Goal: Information Seeking & Learning: Learn about a topic

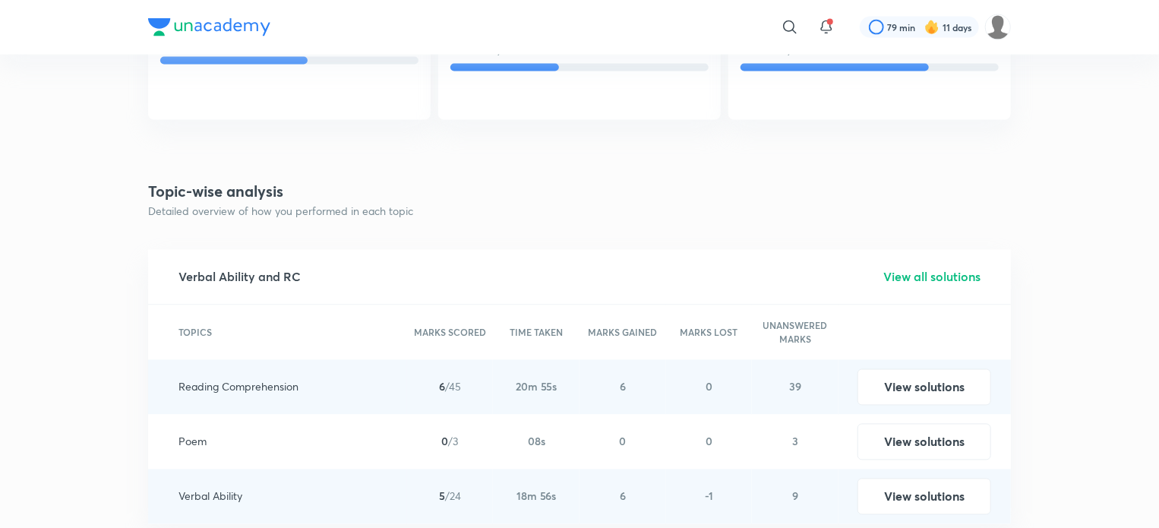
scroll to position [1268, 0]
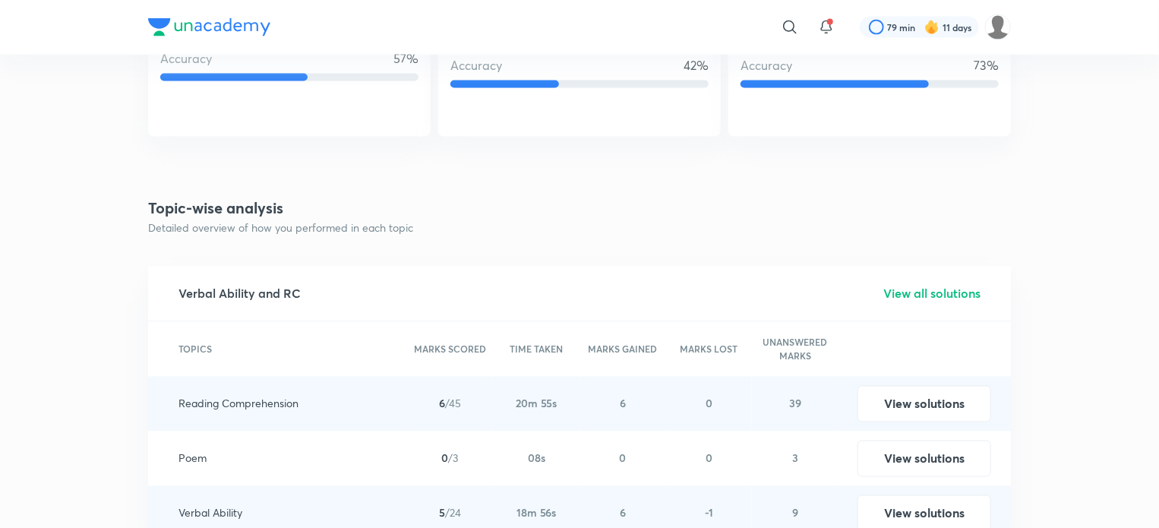
click at [900, 291] on h5 "View all solutions" at bounding box center [931, 294] width 97 height 18
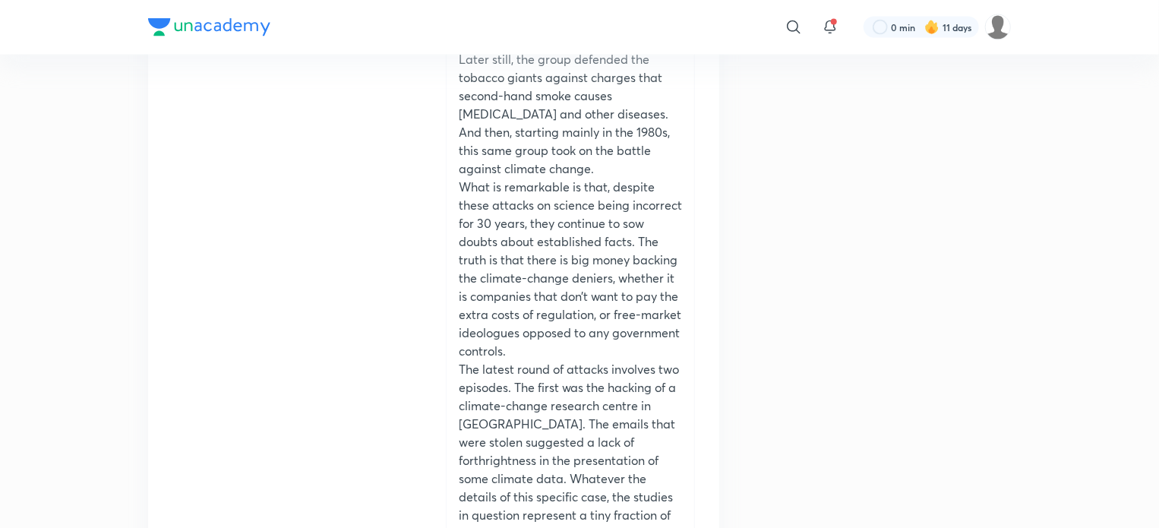
scroll to position [42231, 0]
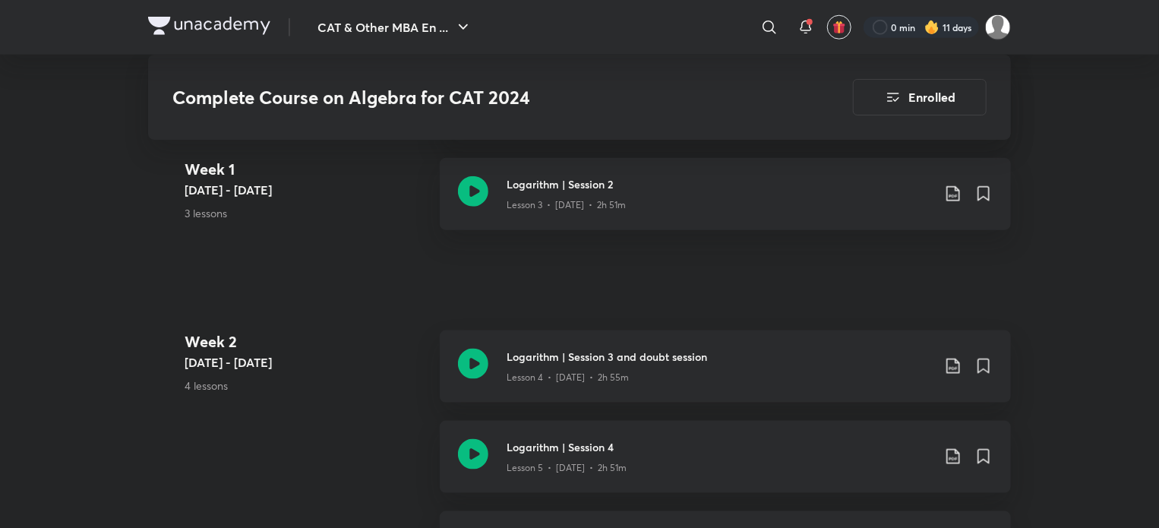
scroll to position [890, 0]
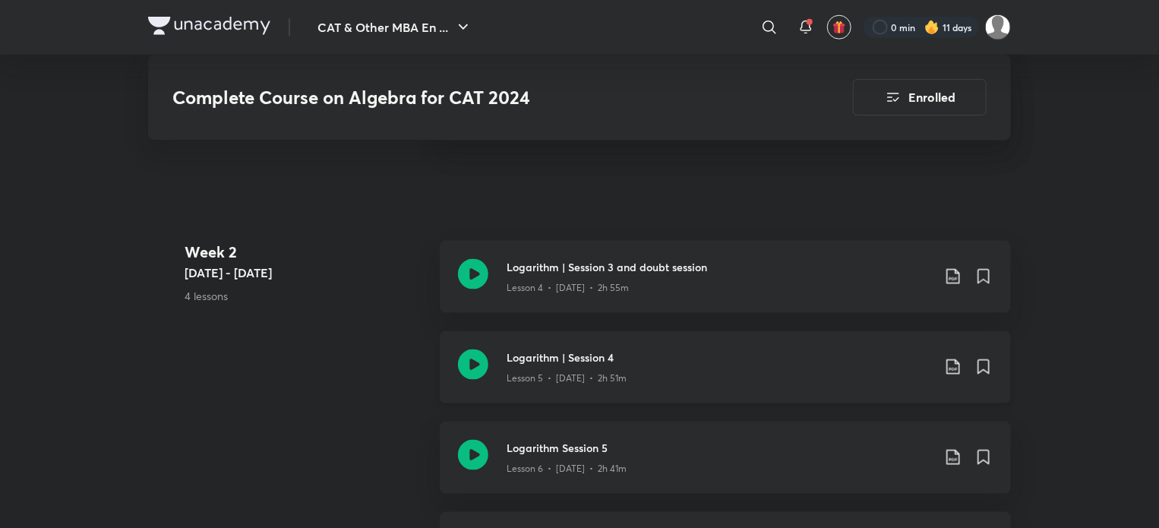
click at [482, 364] on icon at bounding box center [473, 364] width 30 height 30
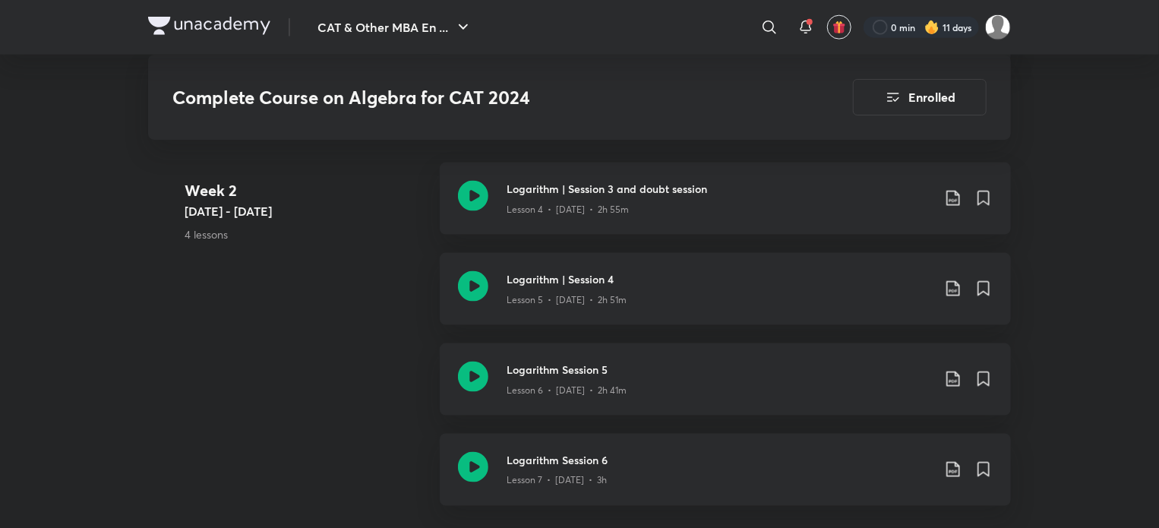
scroll to position [896, 0]
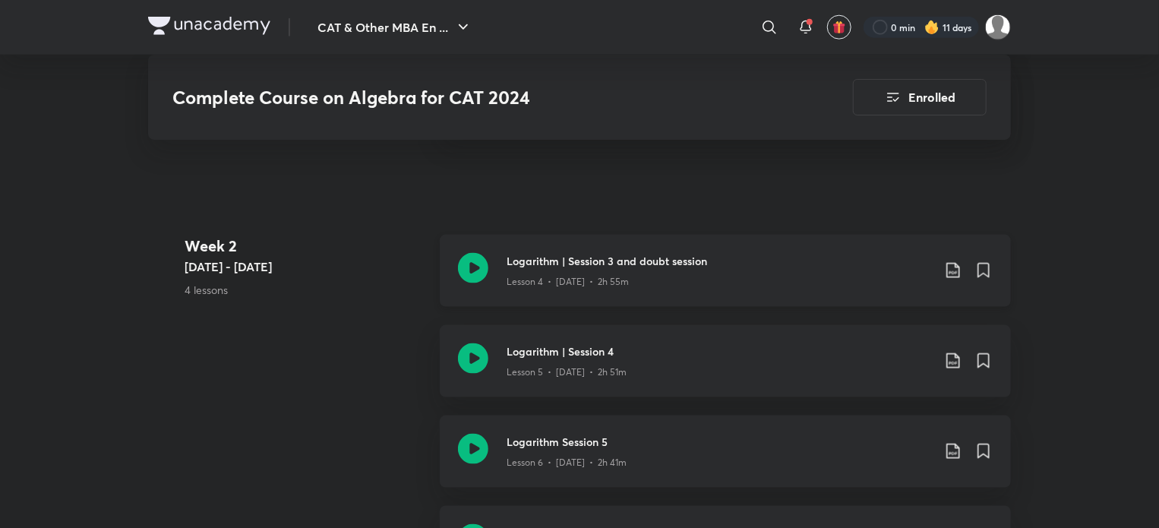
click at [468, 267] on icon at bounding box center [473, 268] width 30 height 30
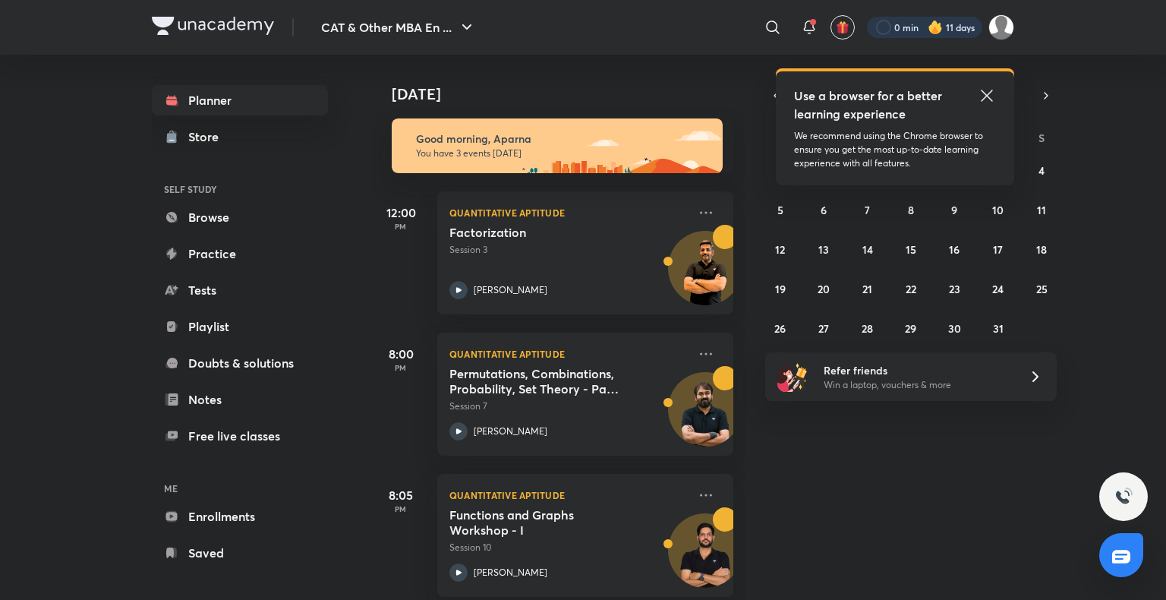
click at [944, 37] on div at bounding box center [924, 27] width 115 height 21
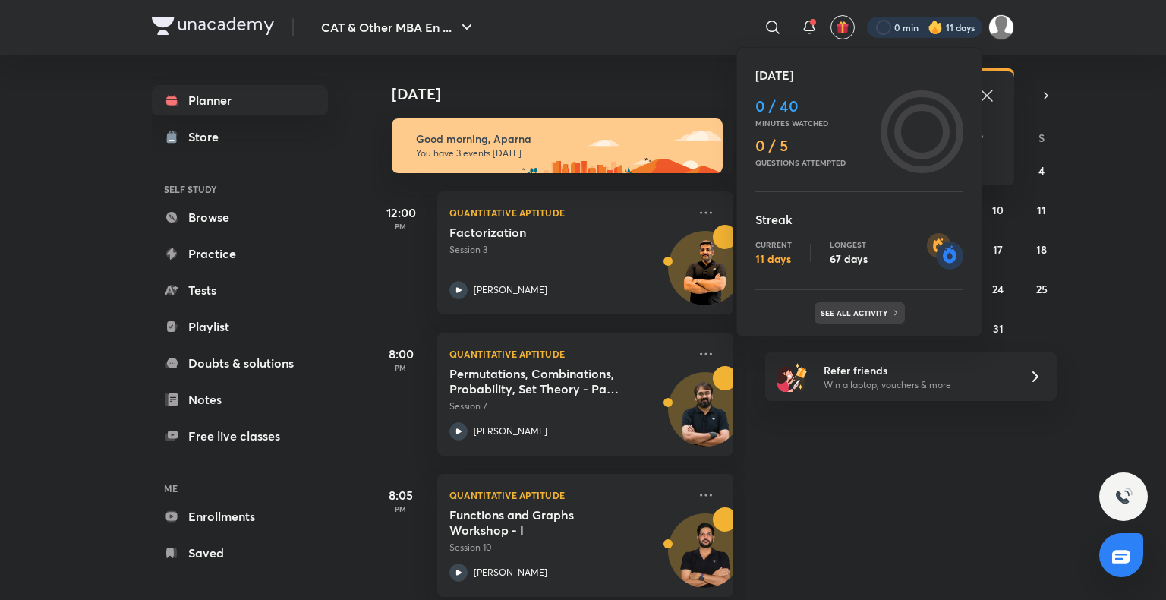
click at [876, 312] on p "See all activity" at bounding box center [856, 312] width 71 height 9
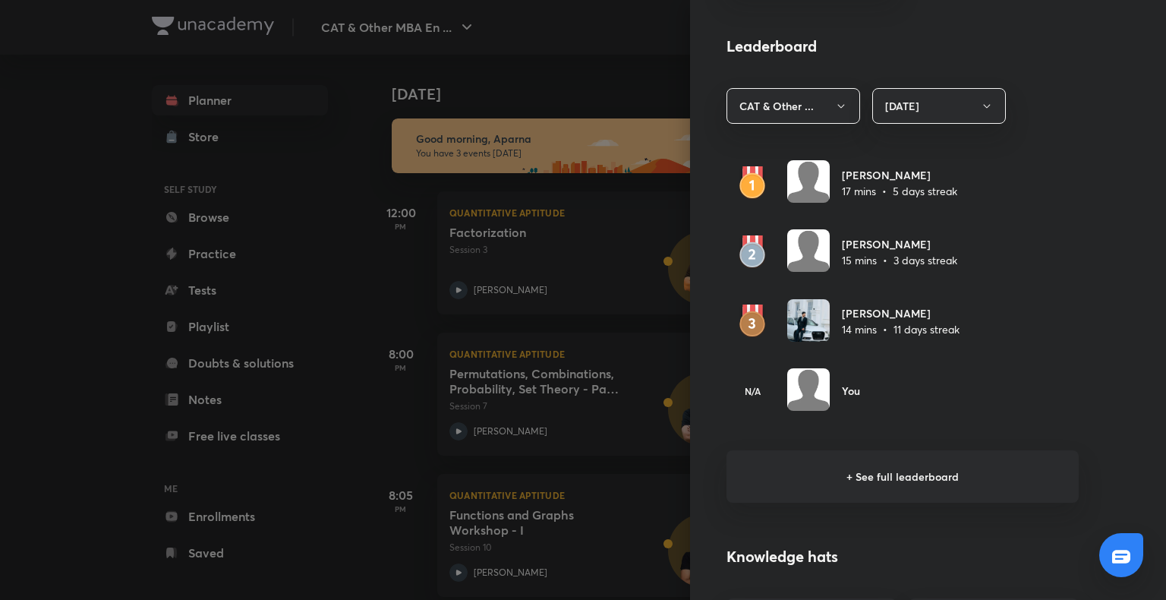
scroll to position [872, 0]
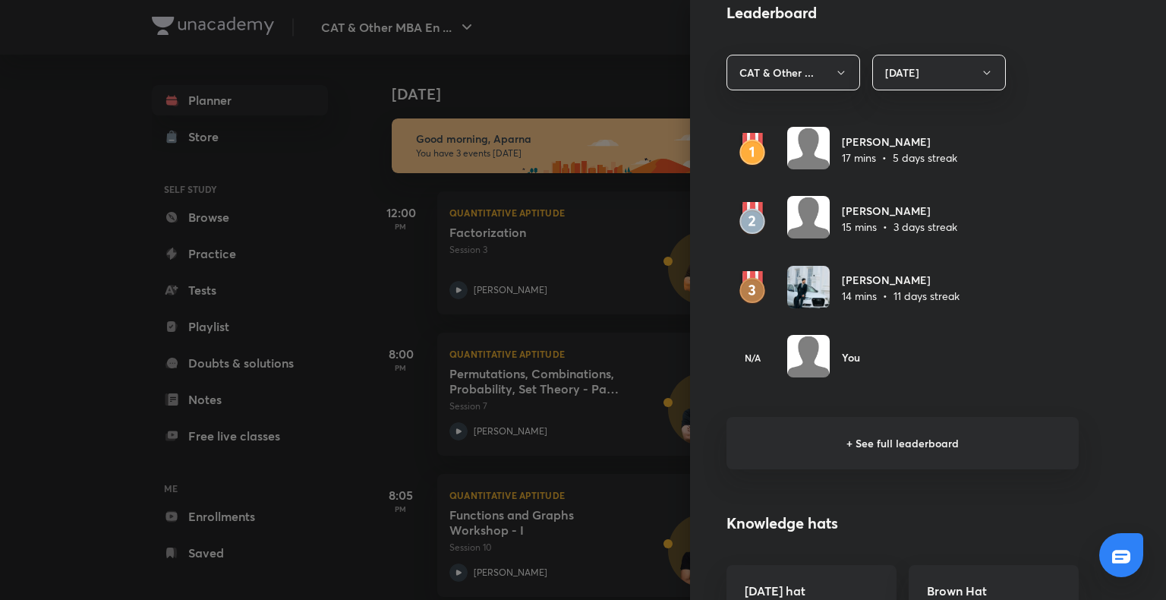
click at [855, 434] on h6 "+ See full leaderboard" at bounding box center [903, 443] width 352 height 52
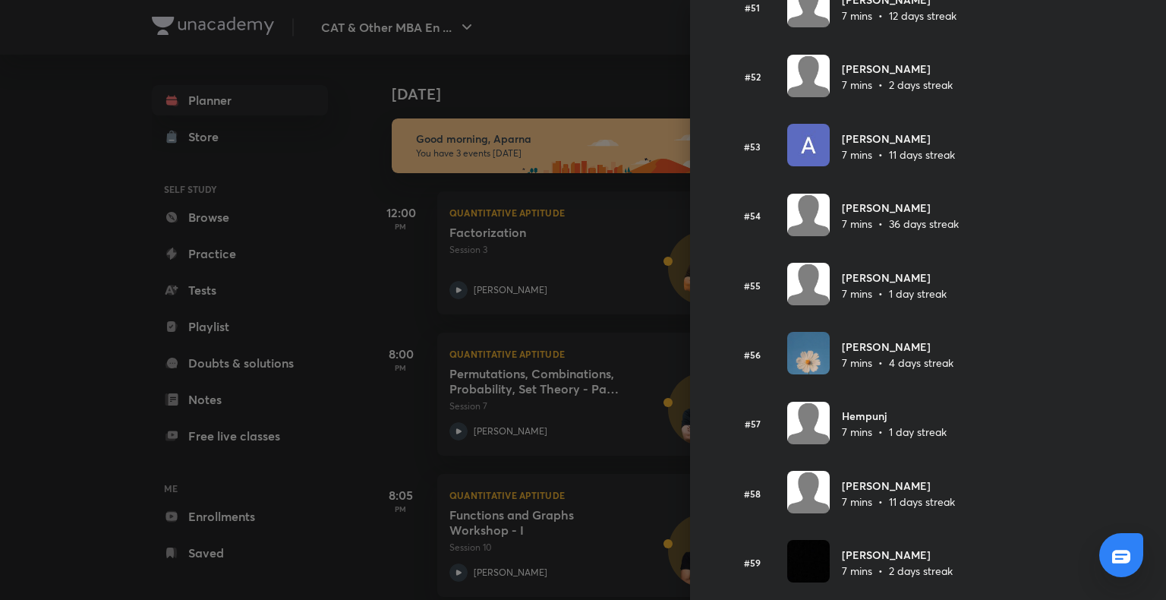
scroll to position [3612, 0]
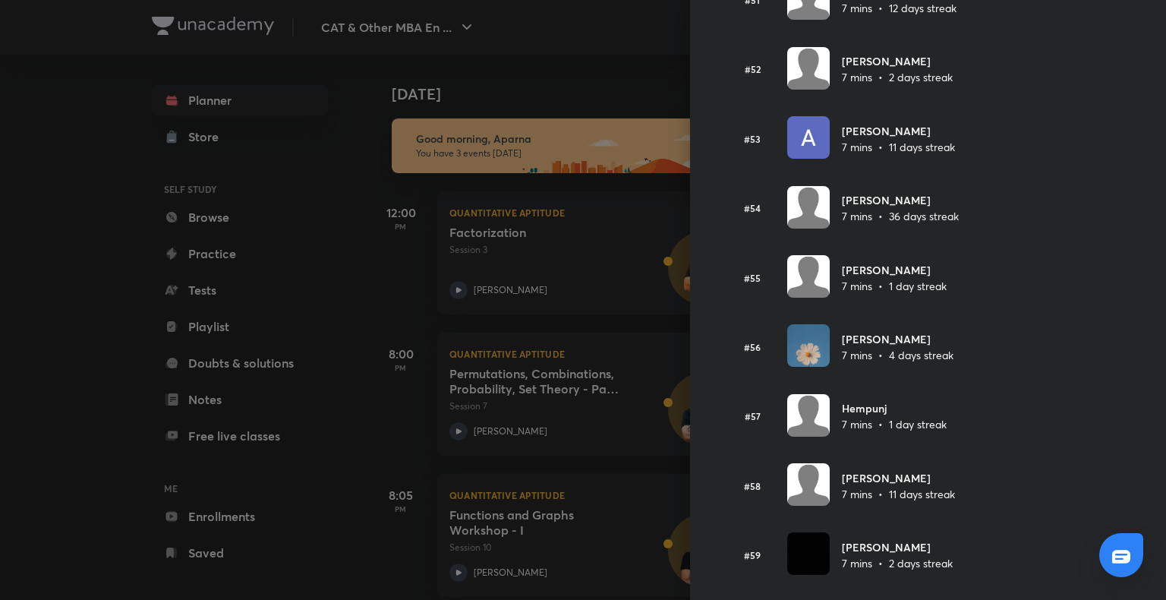
click at [104, 348] on div at bounding box center [583, 300] width 1166 height 600
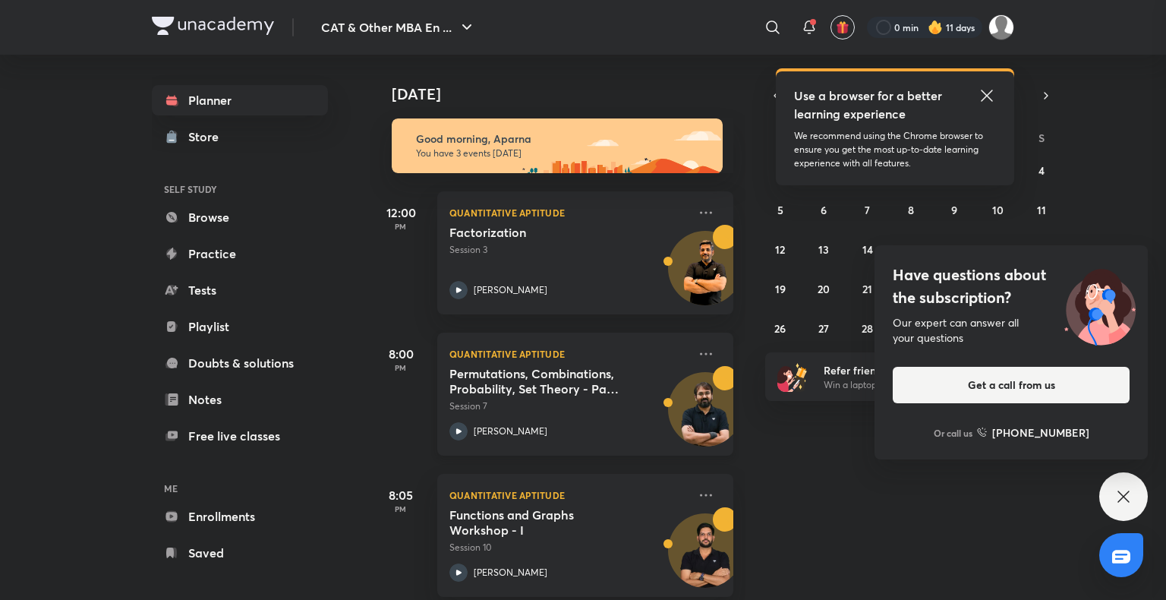
scroll to position [1777, 0]
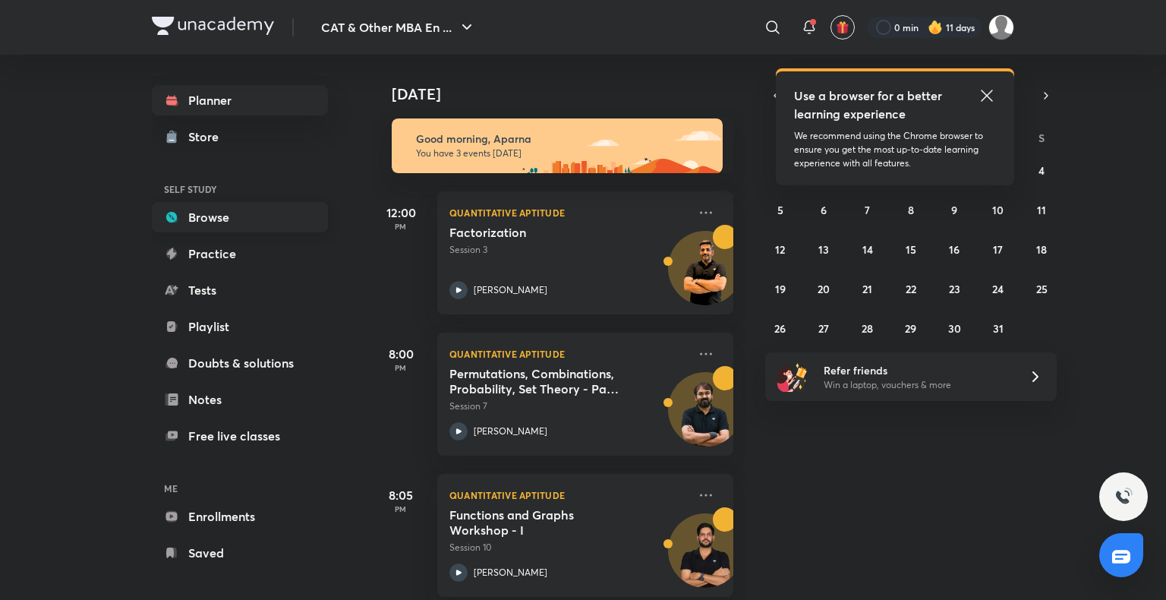
click at [213, 218] on link "Browse" at bounding box center [240, 217] width 176 height 30
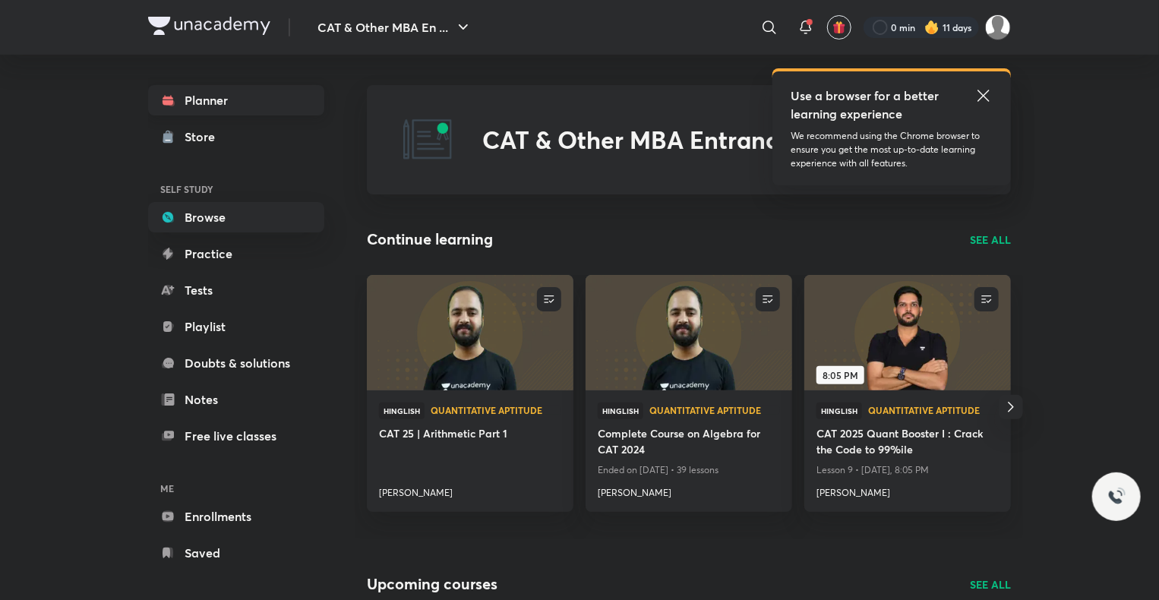
click at [207, 106] on link "Planner" at bounding box center [236, 100] width 176 height 30
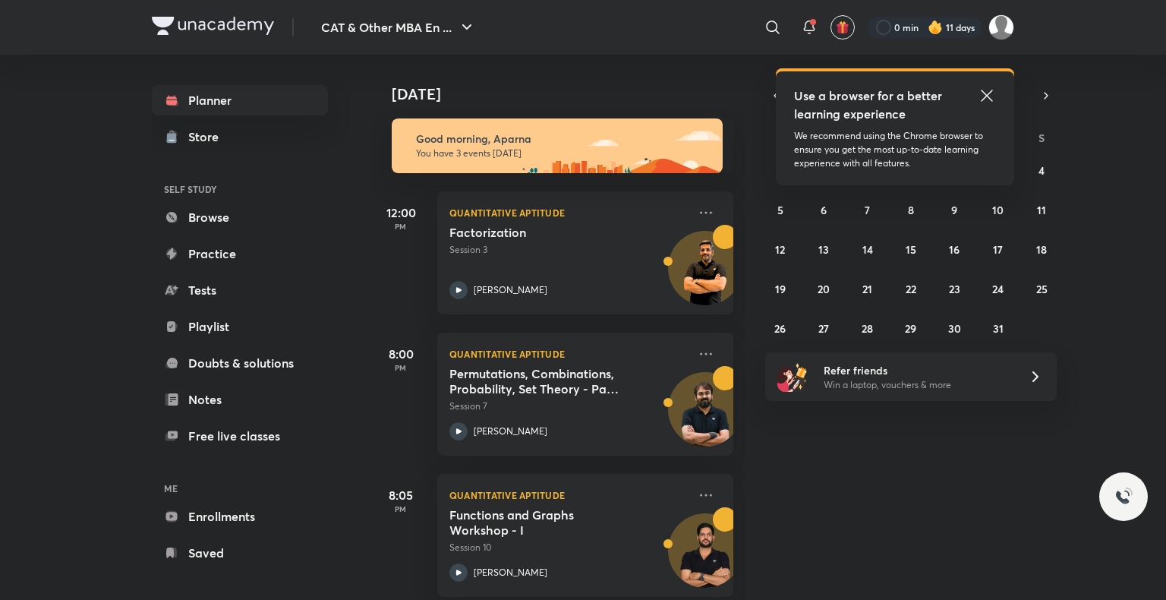
click at [987, 99] on icon at bounding box center [987, 96] width 18 height 18
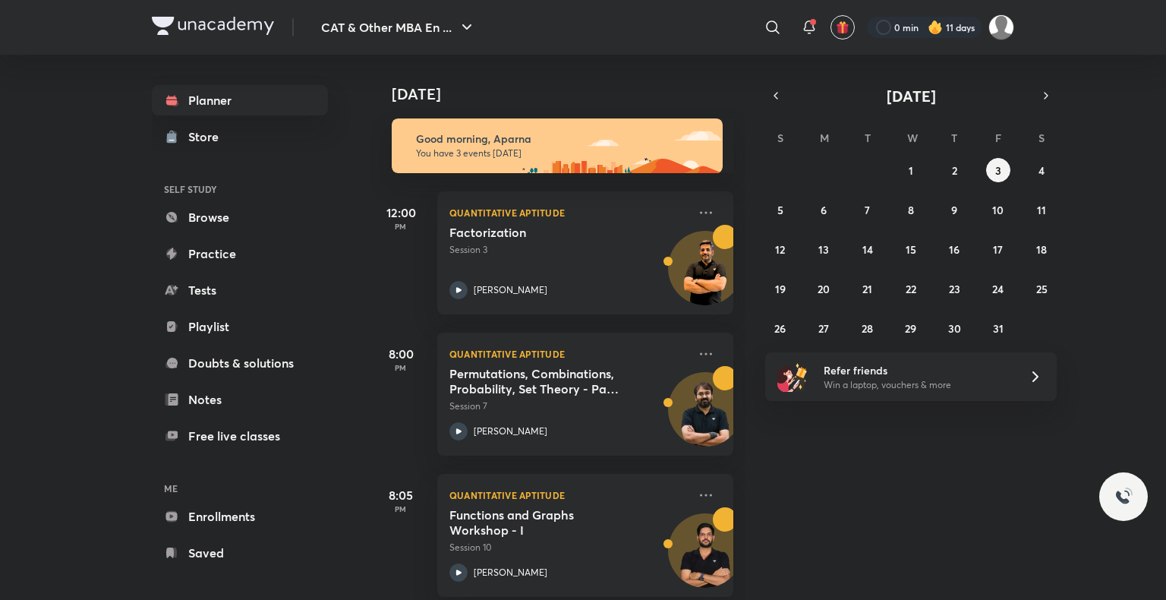
click at [772, 106] on div "[DATE]" at bounding box center [911, 95] width 292 height 21
click at [777, 96] on icon "button" at bounding box center [776, 96] width 12 height 14
click at [835, 248] on button "15" at bounding box center [824, 249] width 24 height 24
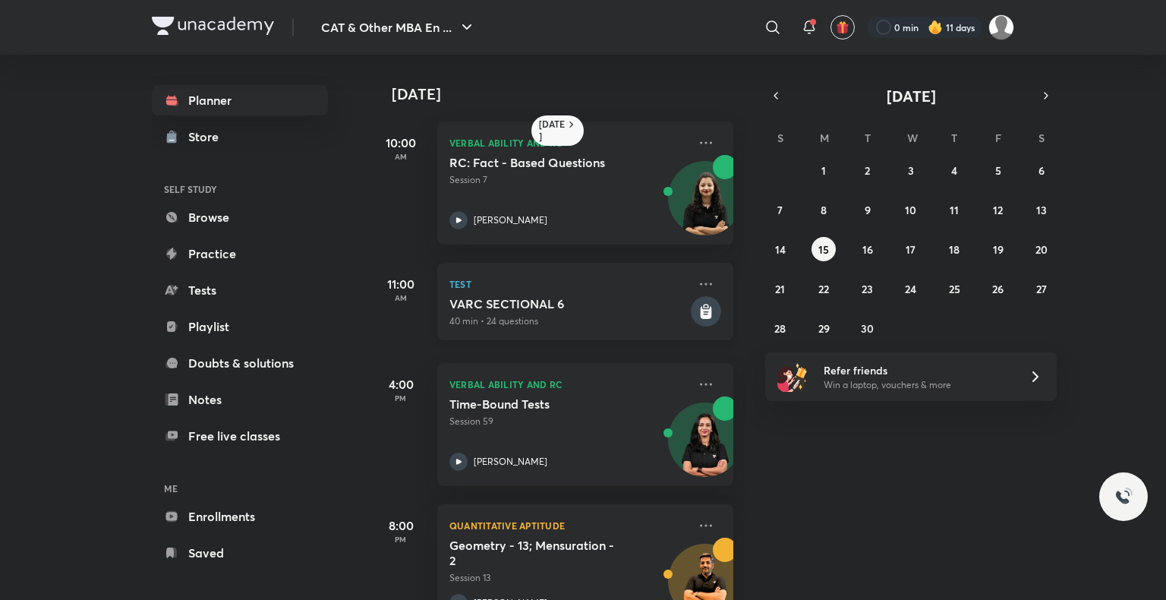
click at [563, 297] on h5 "VARC SECTIONAL 6" at bounding box center [568, 303] width 238 height 15
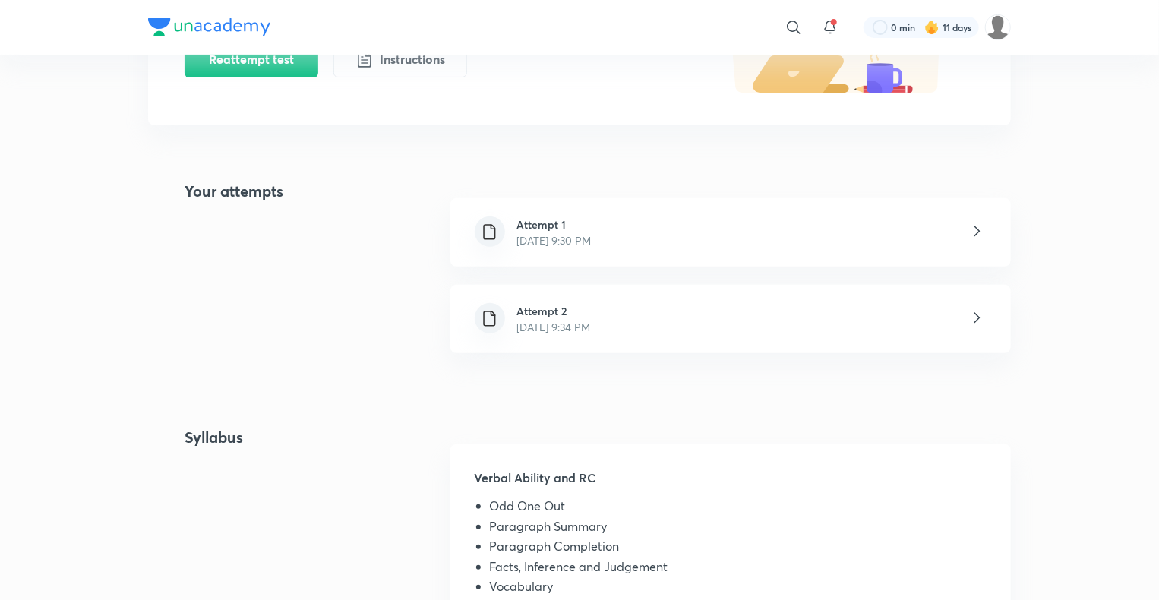
scroll to position [238, 0]
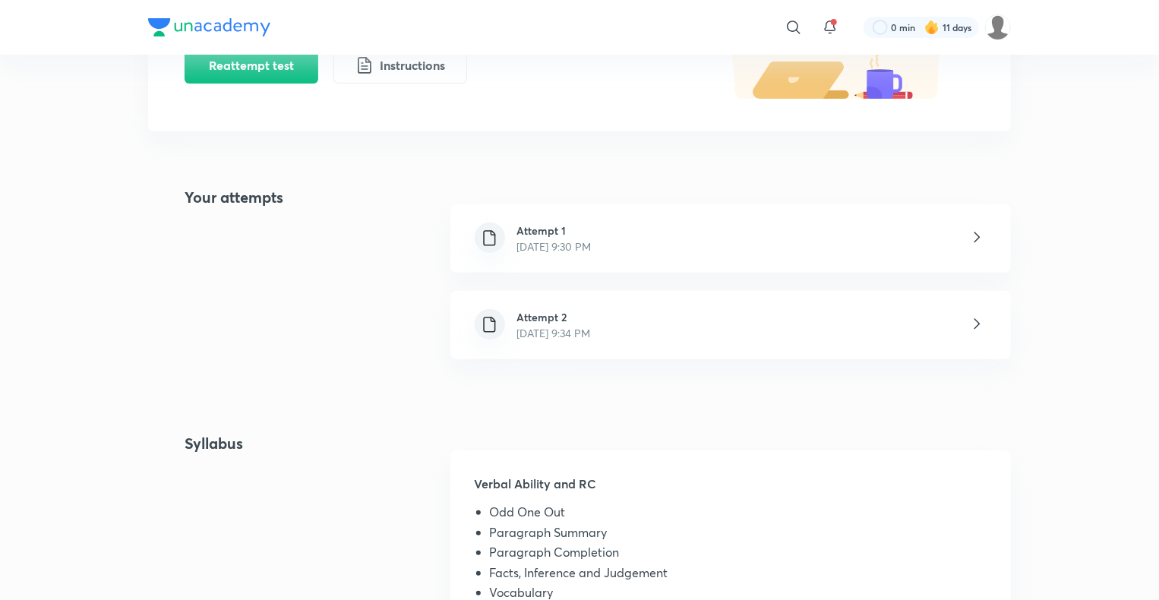
click at [504, 320] on div at bounding box center [489, 324] width 30 height 30
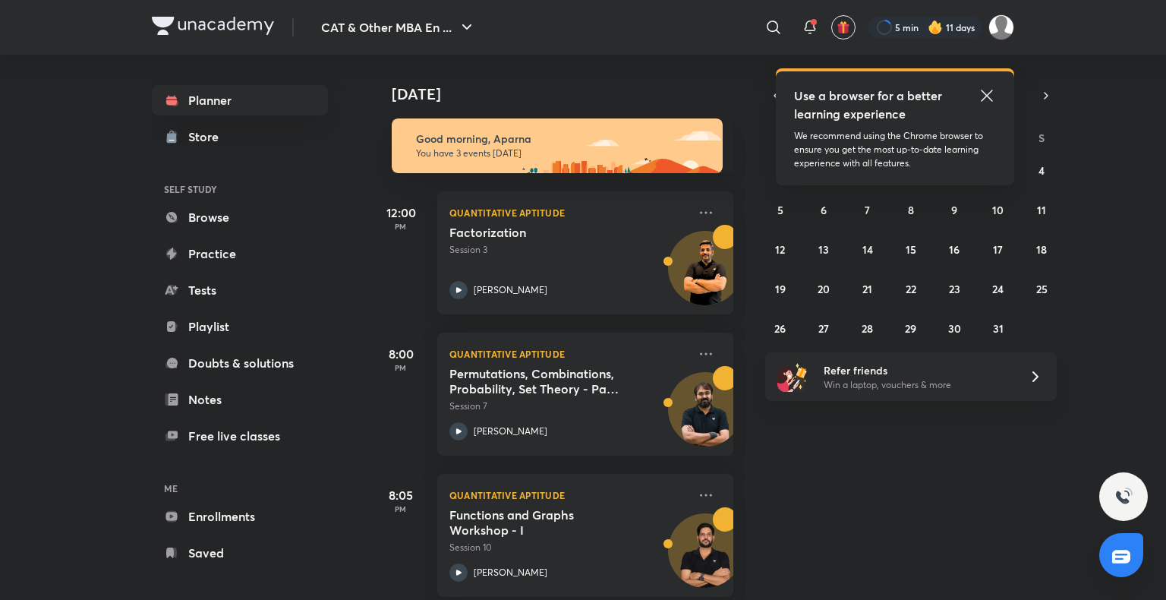
click at [990, 93] on icon at bounding box center [986, 95] width 11 height 11
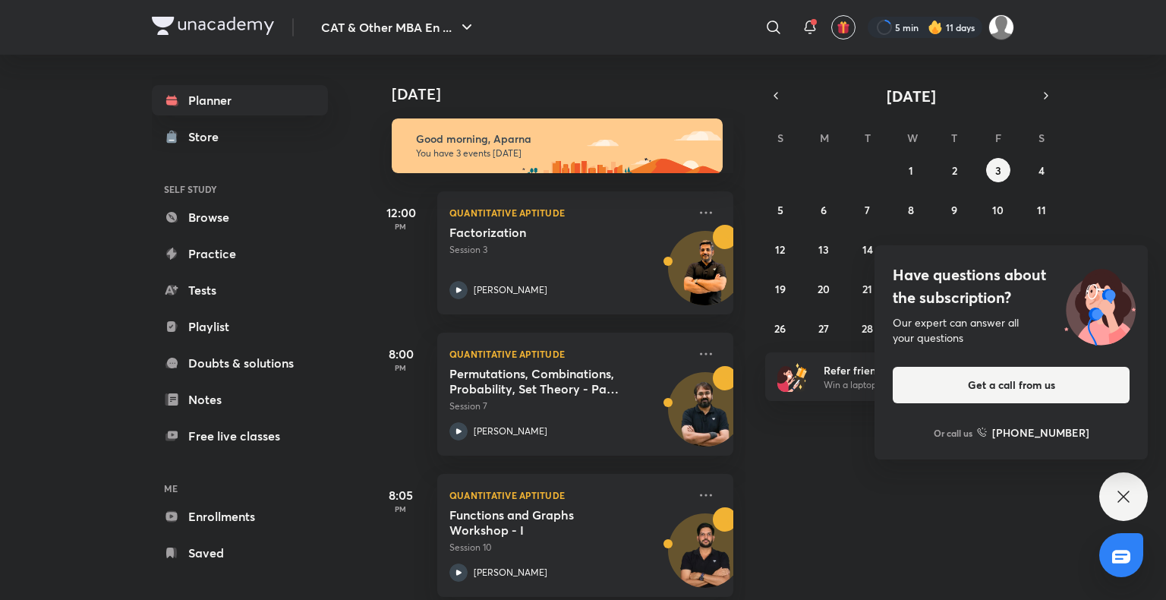
click at [1121, 497] on icon at bounding box center [1124, 496] width 18 height 18
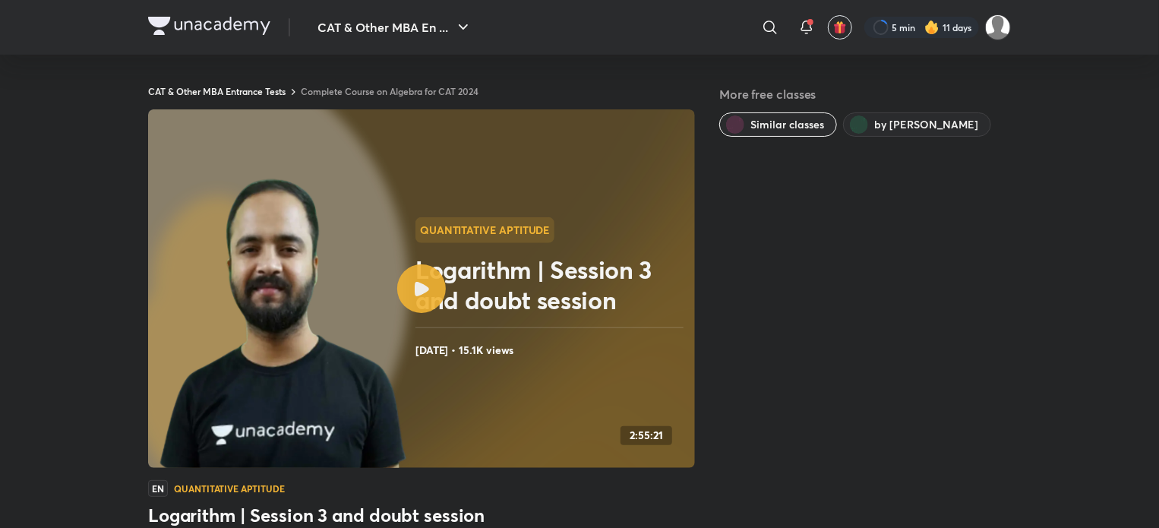
click at [423, 279] on div at bounding box center [421, 288] width 49 height 49
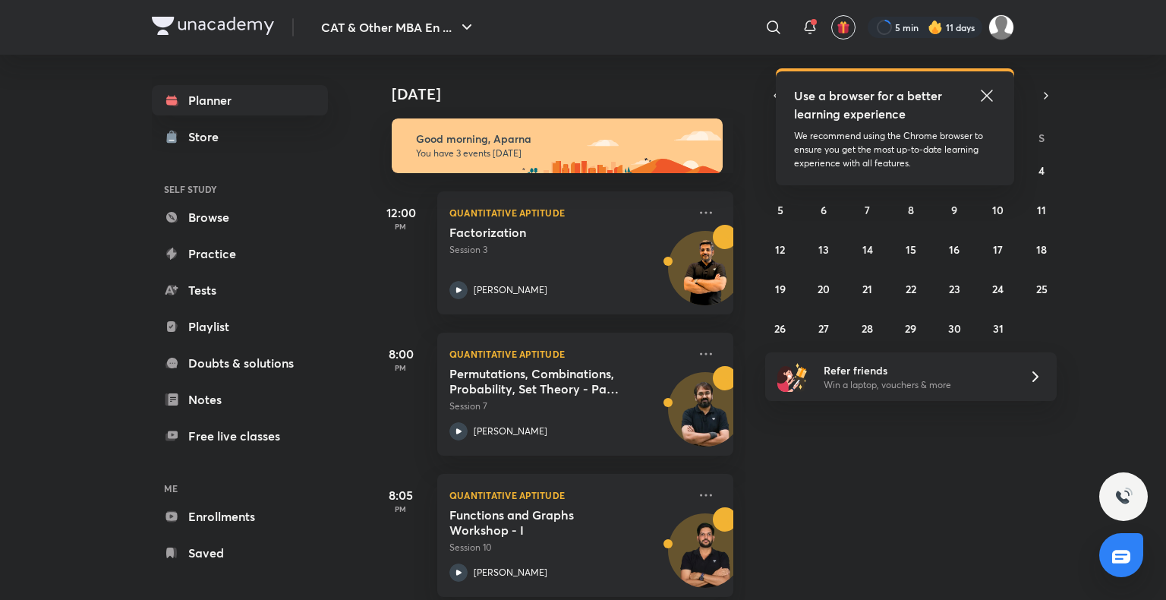
click at [991, 99] on icon at bounding box center [986, 95] width 11 height 11
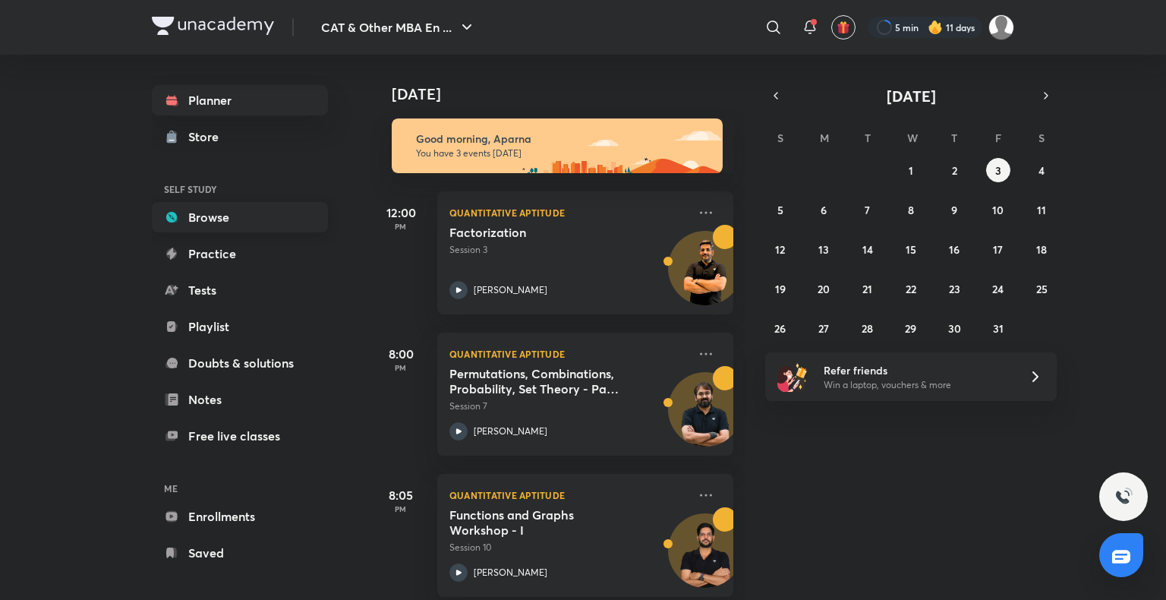
click at [230, 222] on link "Browse" at bounding box center [240, 217] width 176 height 30
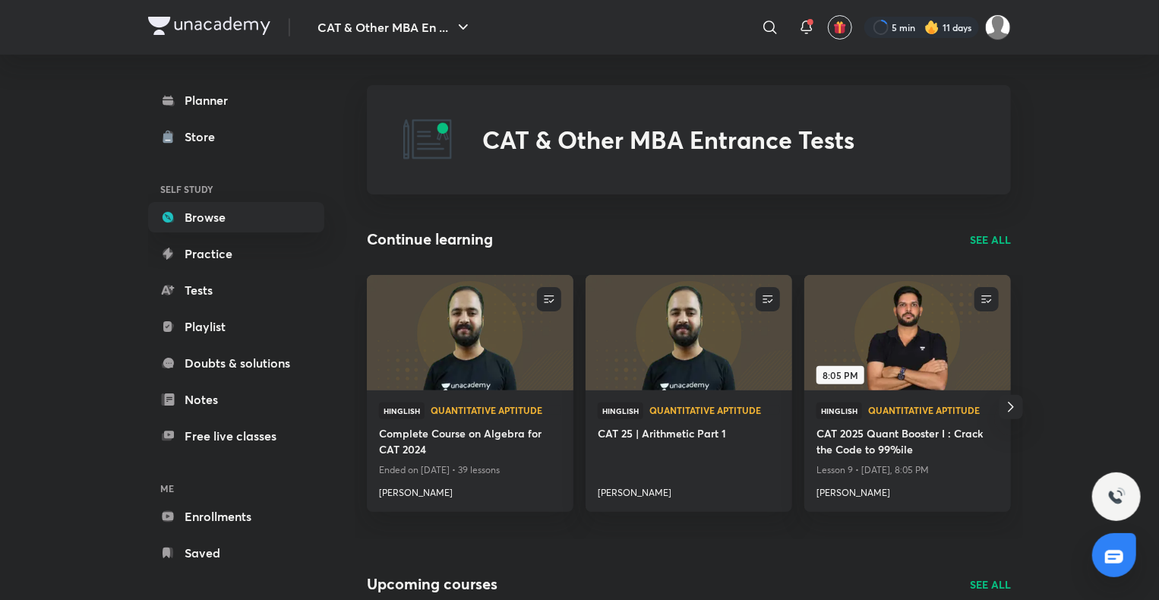
click at [984, 241] on p "SEE ALL" at bounding box center [989, 240] width 41 height 16
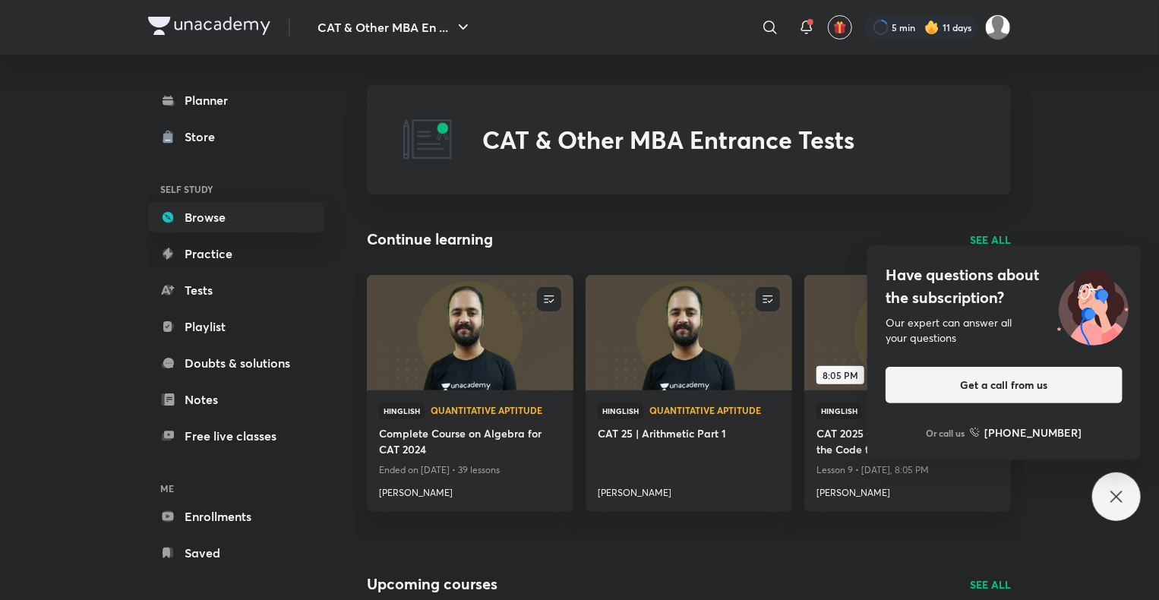
click at [998, 243] on p "SEE ALL" at bounding box center [989, 240] width 41 height 16
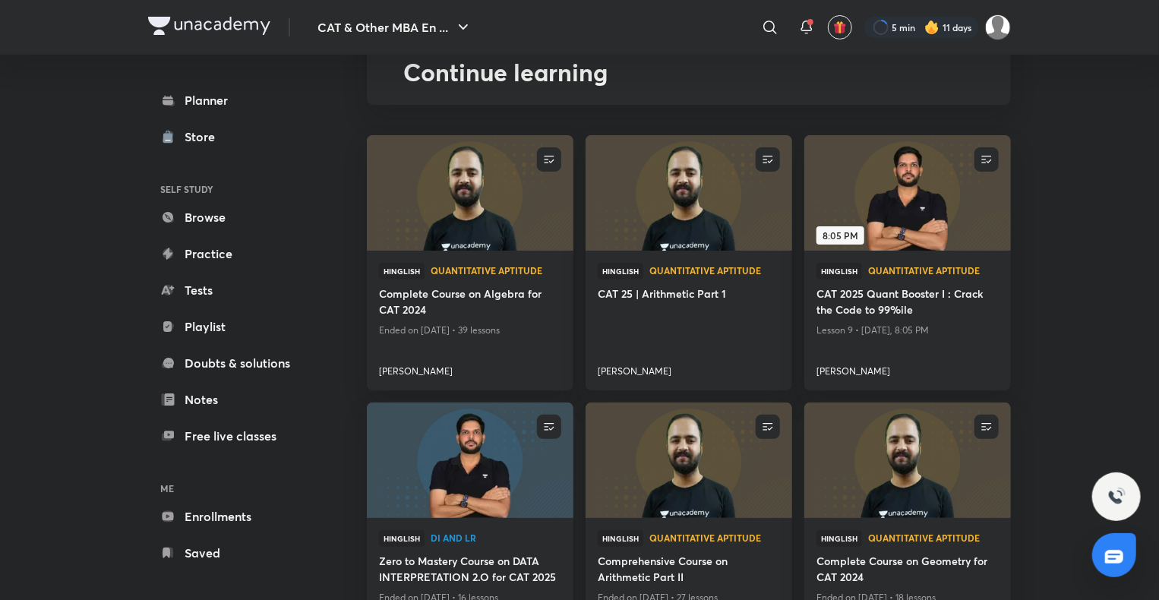
scroll to position [85, 0]
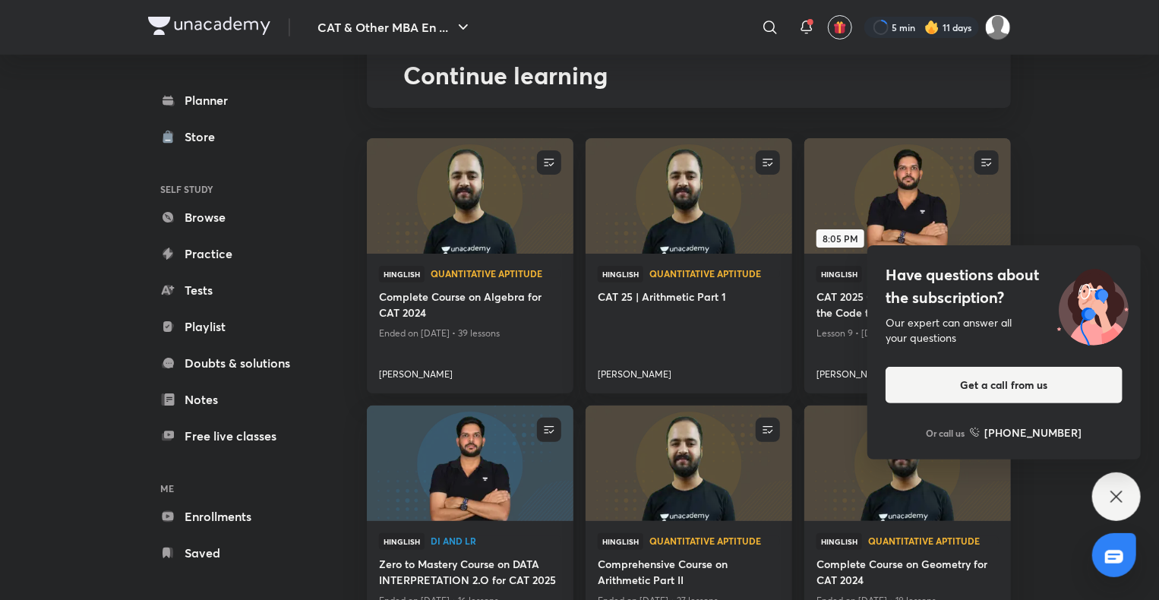
click at [1121, 512] on div "Have questions about the subscription? Our expert can answer all your questions…" at bounding box center [1116, 496] width 49 height 49
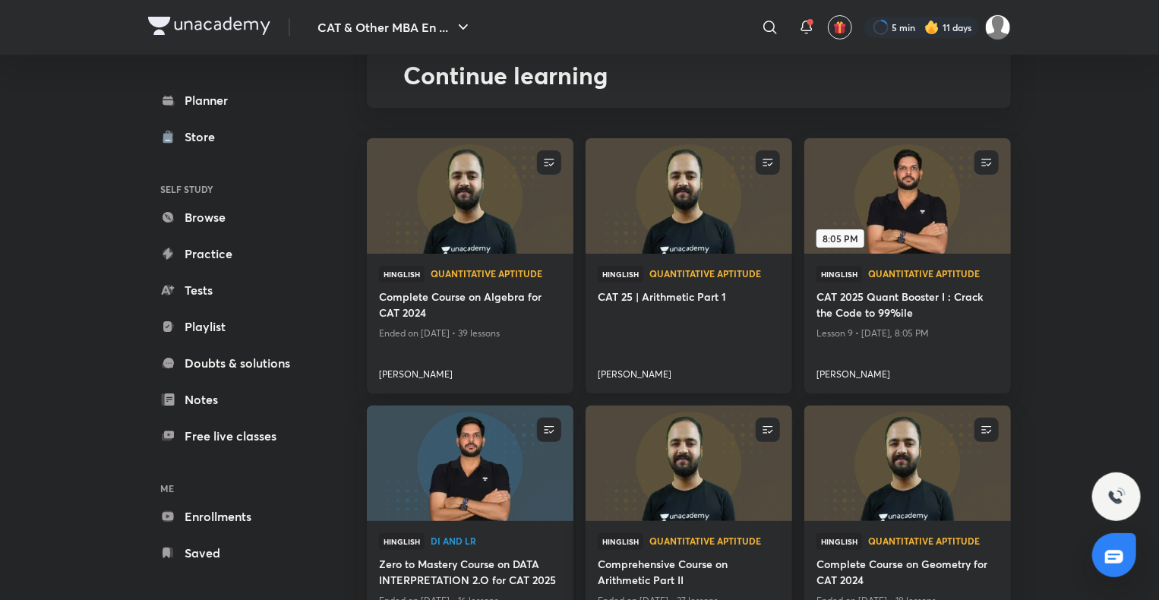
scroll to position [194, 0]
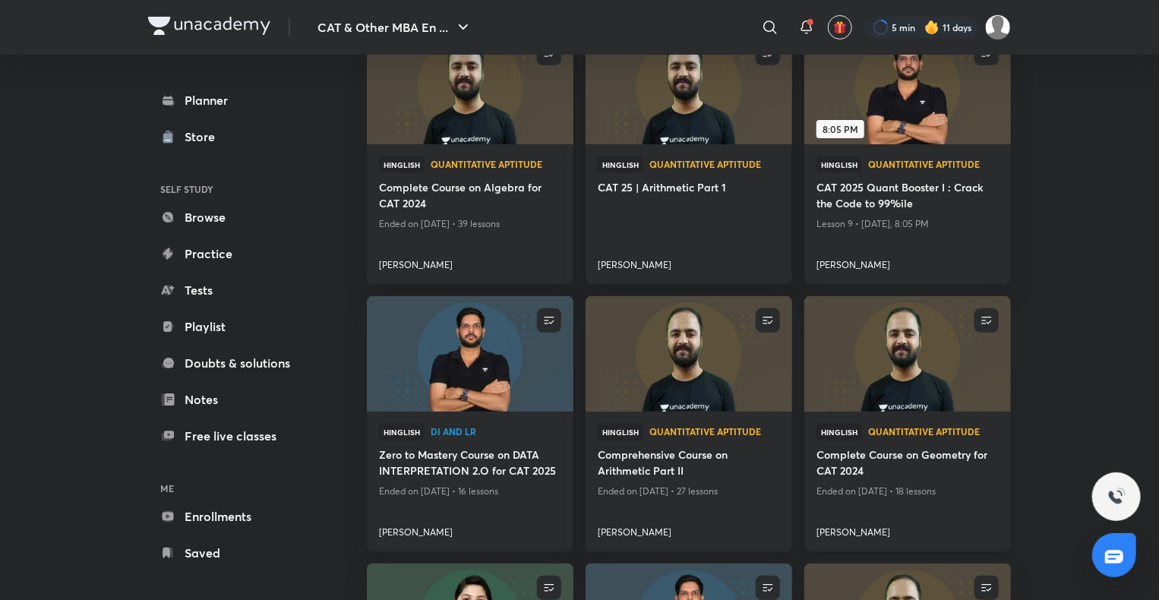
click at [881, 394] on img at bounding box center [907, 354] width 210 height 118
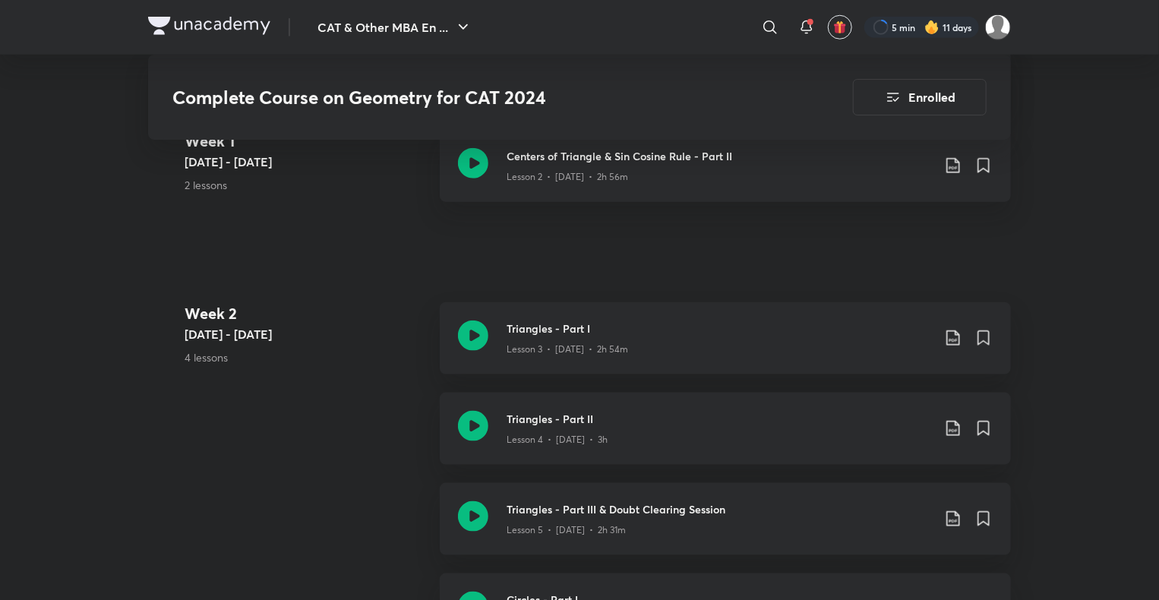
scroll to position [741, 0]
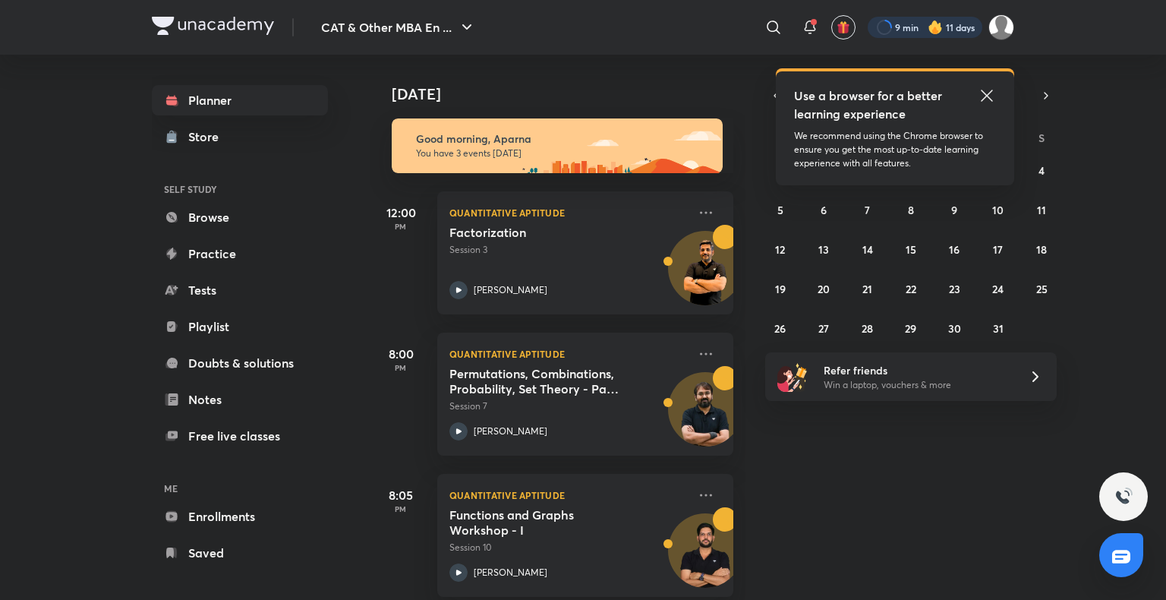
click at [924, 23] on div at bounding box center [925, 27] width 115 height 21
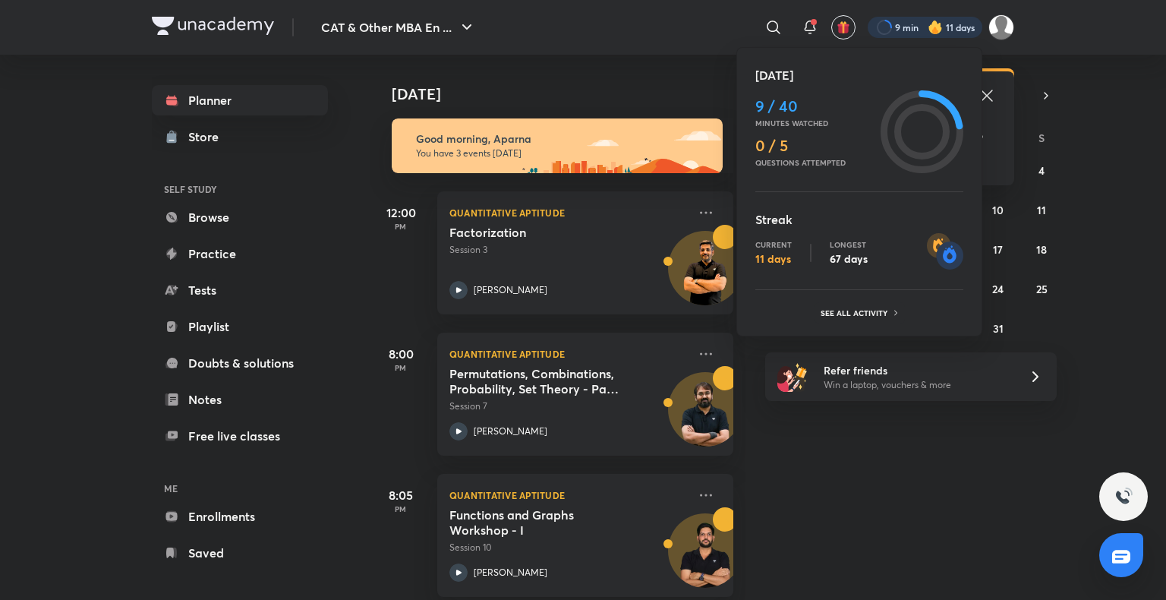
click at [865, 327] on div "Today 9 / 40 Minutes watched 0 / 5 Questions attempted Streak Current 11 days L…" at bounding box center [859, 191] width 246 height 289
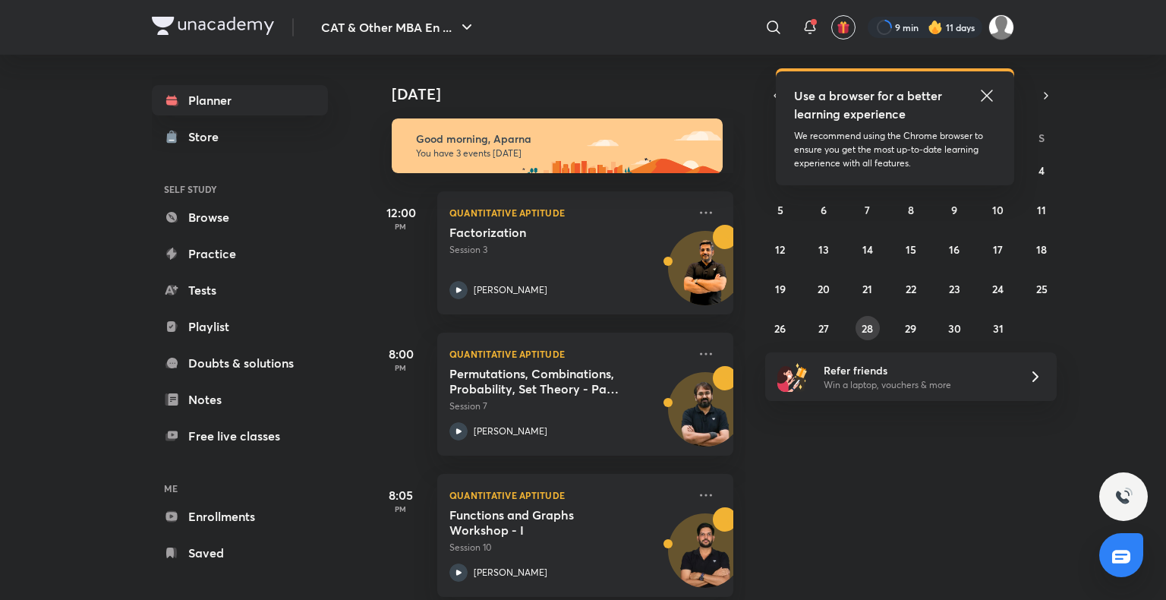
click at [875, 320] on button "28" at bounding box center [868, 328] width 24 height 24
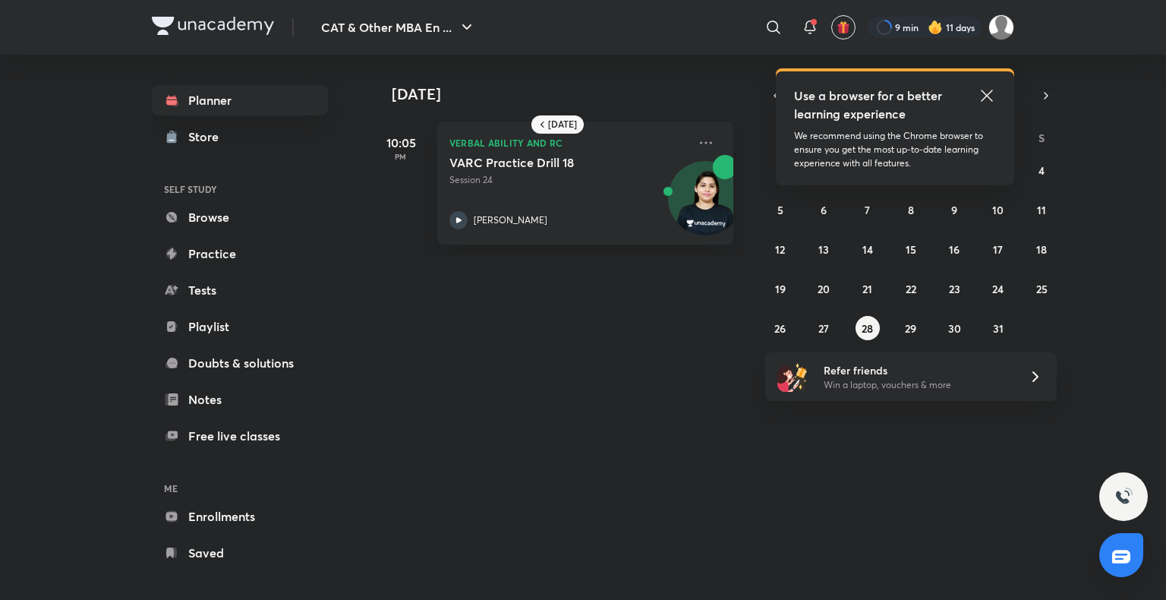
click at [979, 94] on icon at bounding box center [987, 96] width 18 height 18
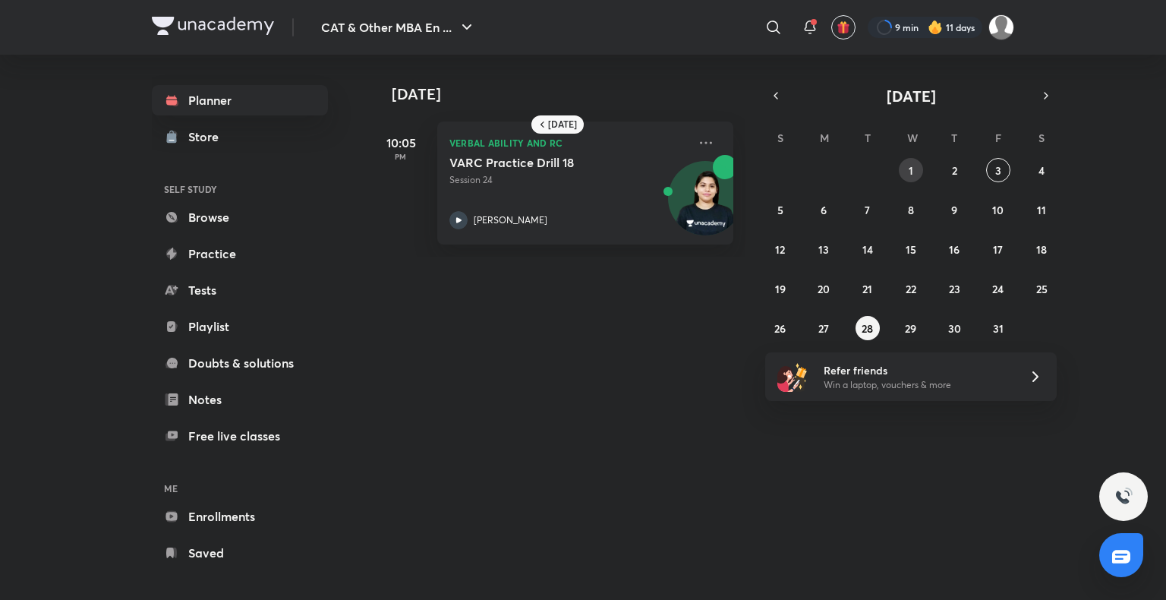
click at [913, 170] on button "1" at bounding box center [911, 170] width 24 height 24
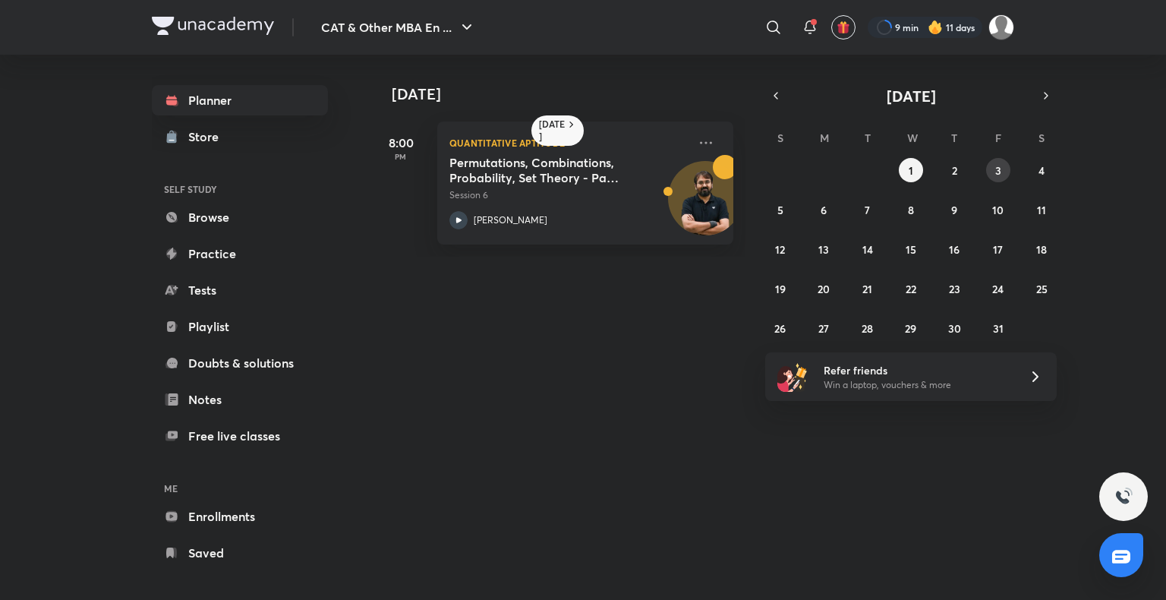
click at [998, 172] on abbr "3" at bounding box center [998, 170] width 6 height 14
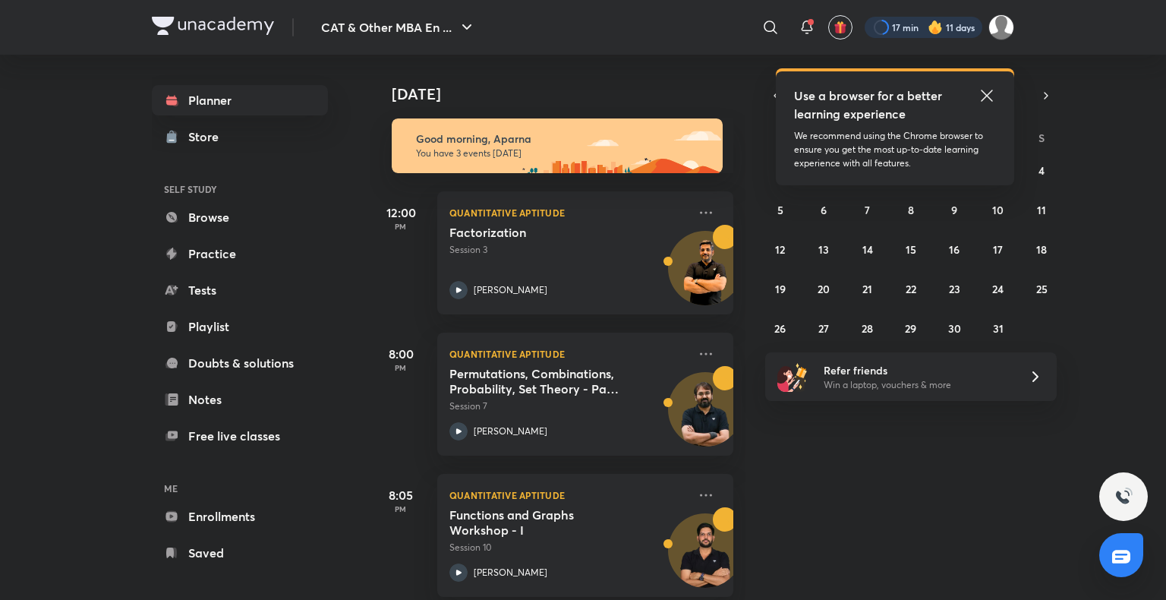
click at [969, 20] on div at bounding box center [924, 27] width 118 height 21
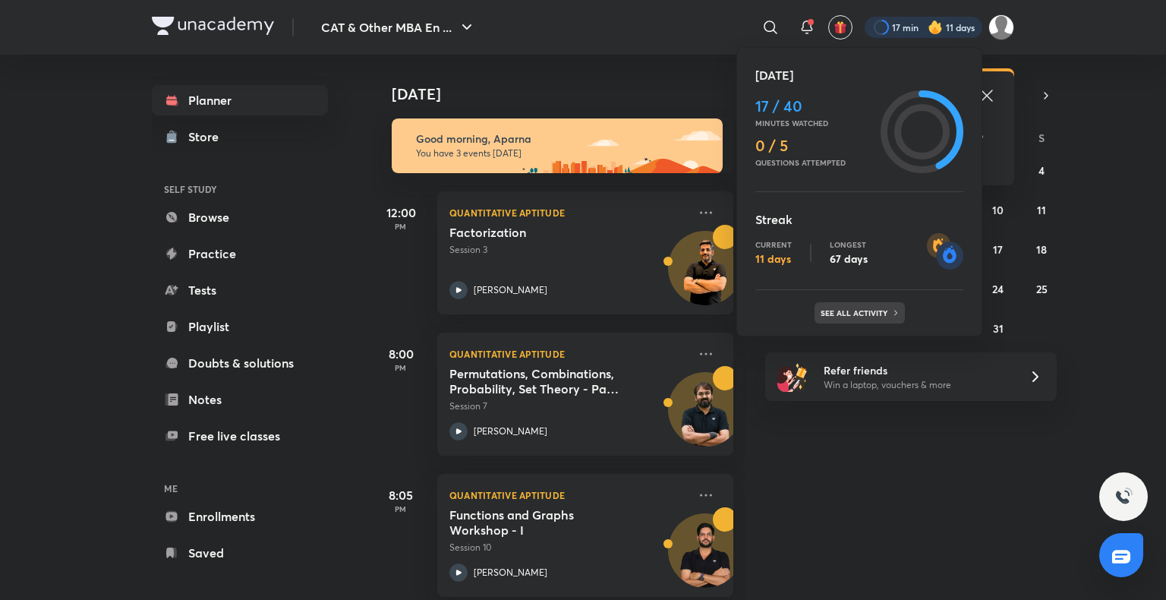
click at [865, 305] on div "See all activity" at bounding box center [860, 312] width 90 height 21
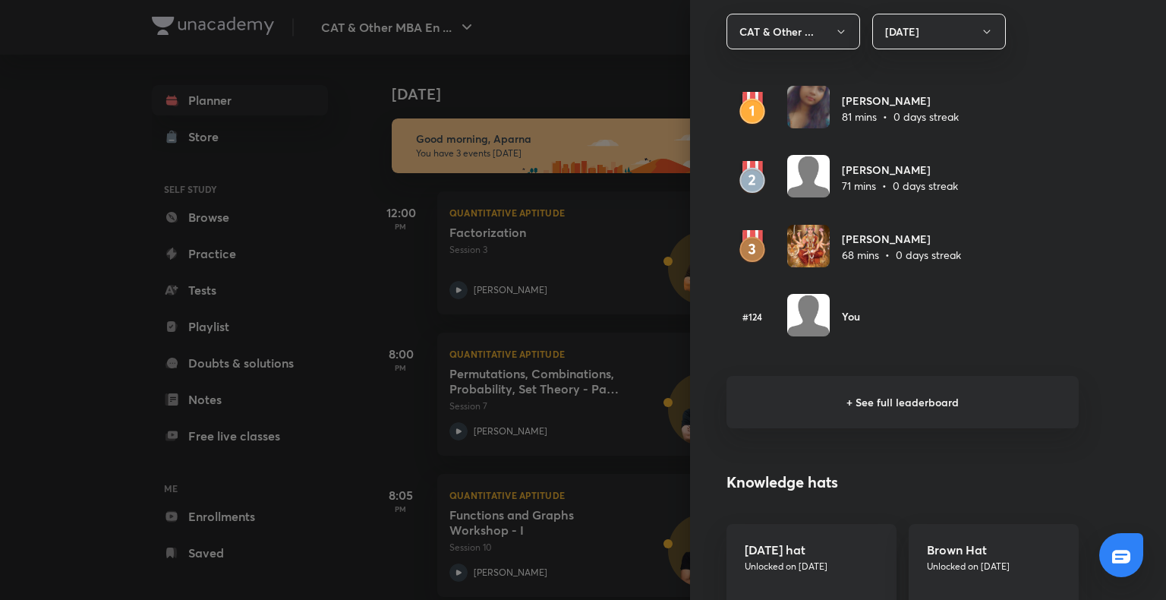
scroll to position [913, 0]
click at [880, 398] on h6 "+ See full leaderboard" at bounding box center [903, 401] width 352 height 52
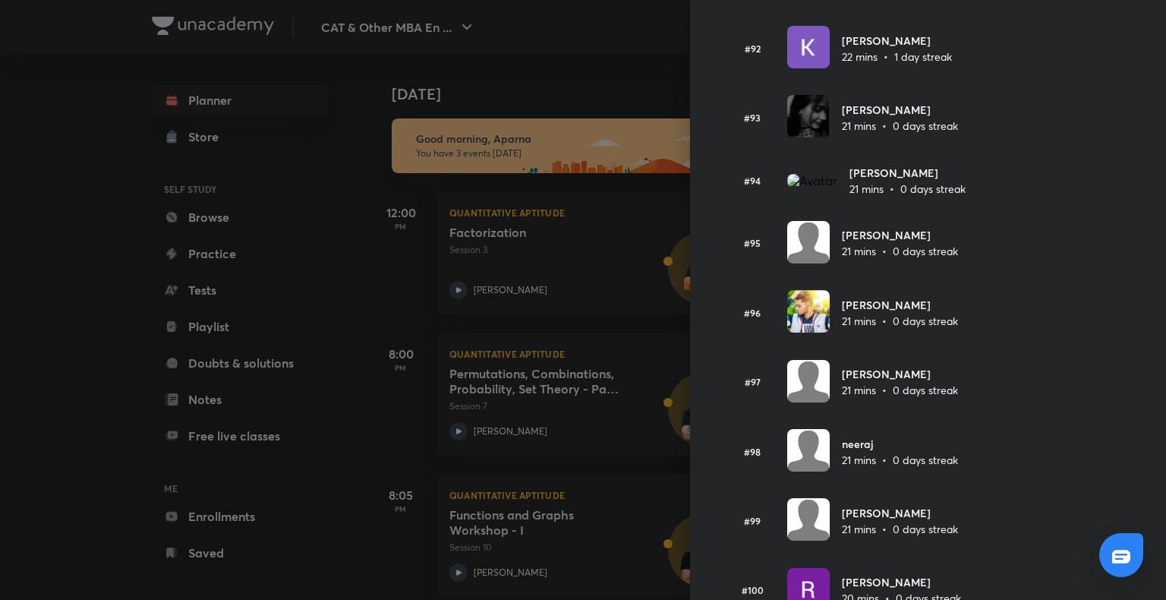
scroll to position [6396, 0]
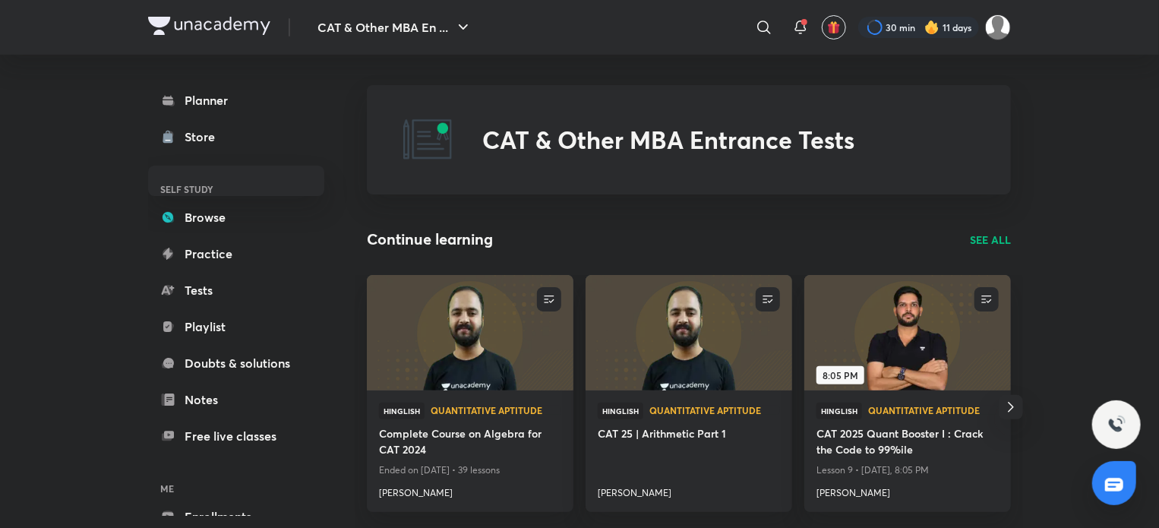
click at [993, 244] on p "SEE ALL" at bounding box center [989, 240] width 41 height 16
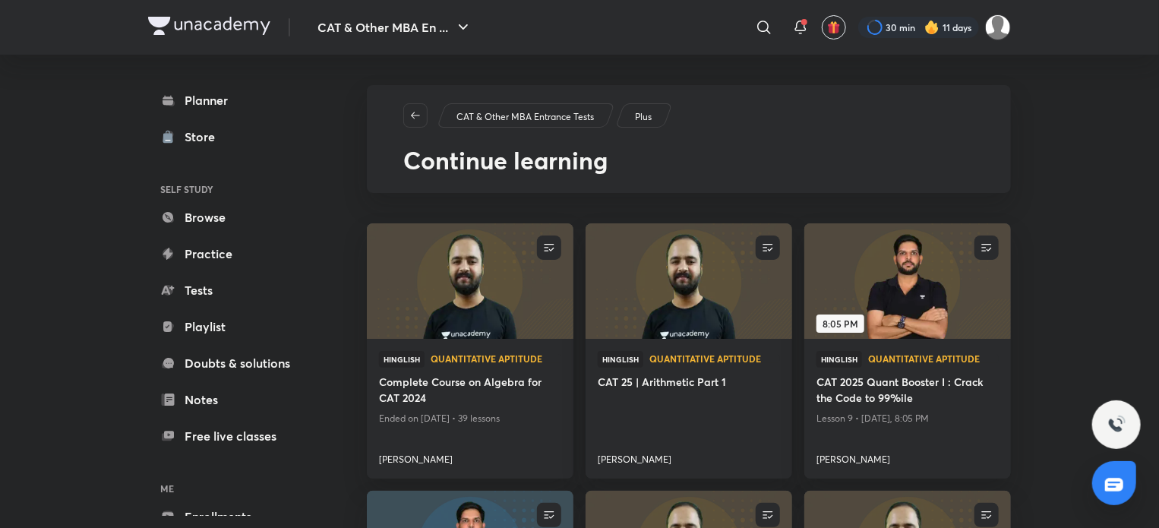
scroll to position [285, 0]
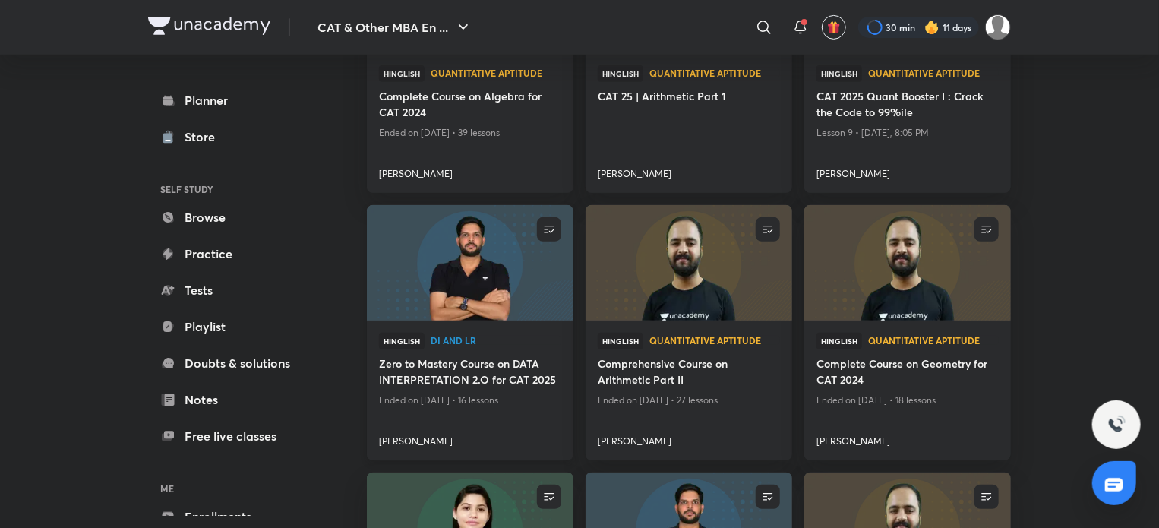
click at [478, 252] on img at bounding box center [469, 263] width 210 height 118
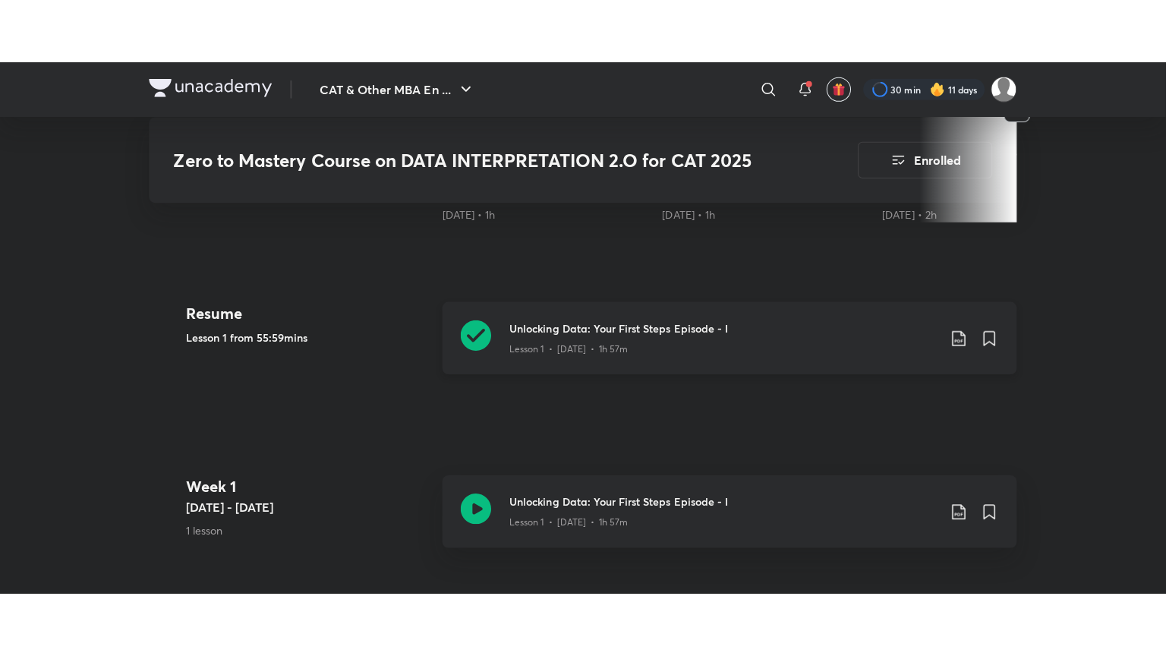
scroll to position [669, 0]
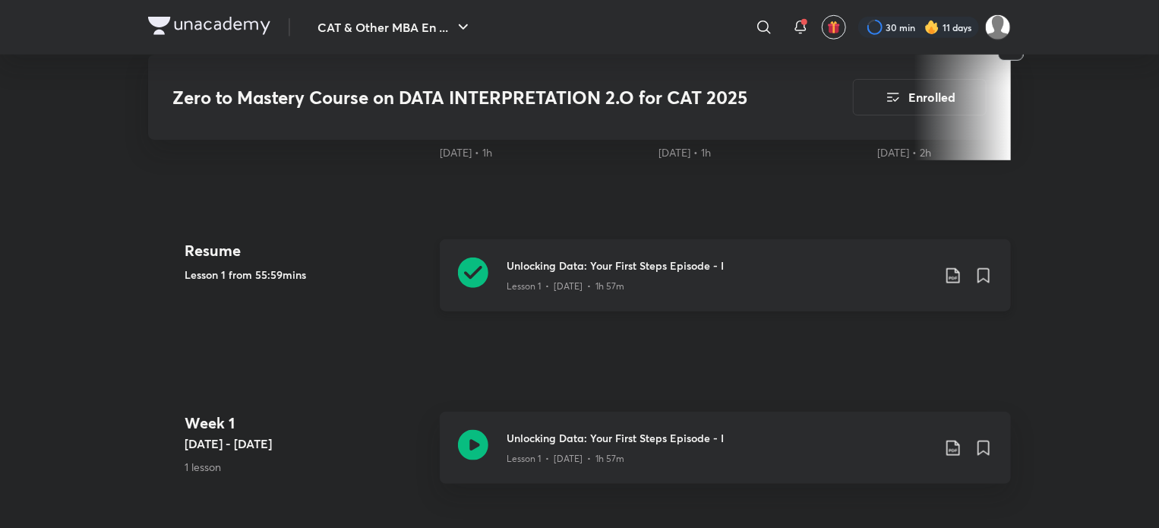
click at [477, 257] on icon at bounding box center [473, 272] width 30 height 30
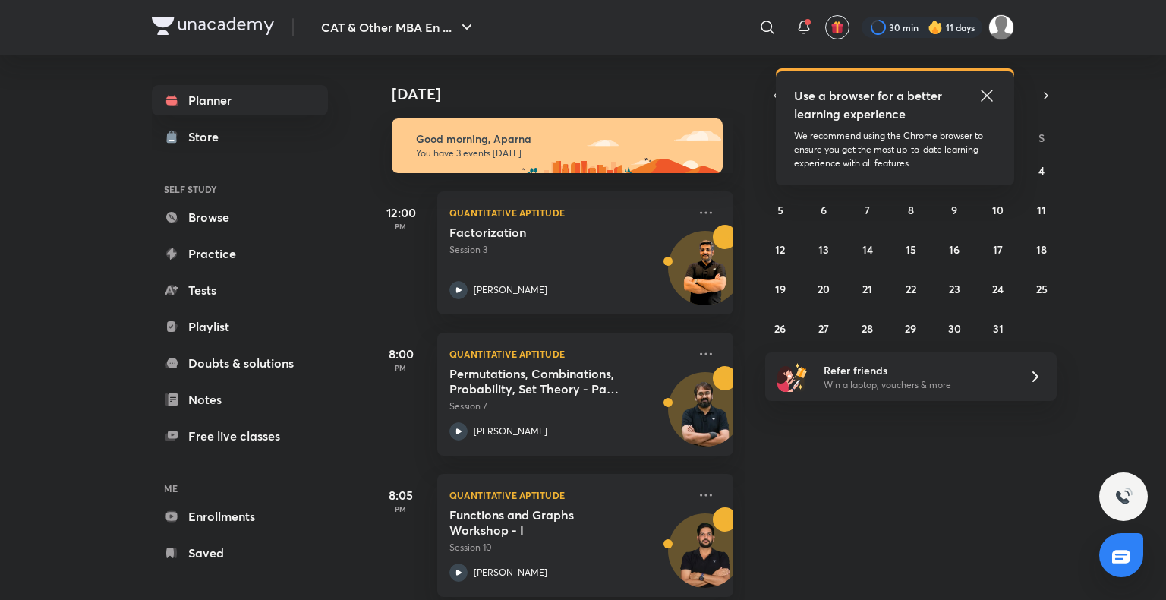
click at [941, 25] on img at bounding box center [935, 27] width 15 height 15
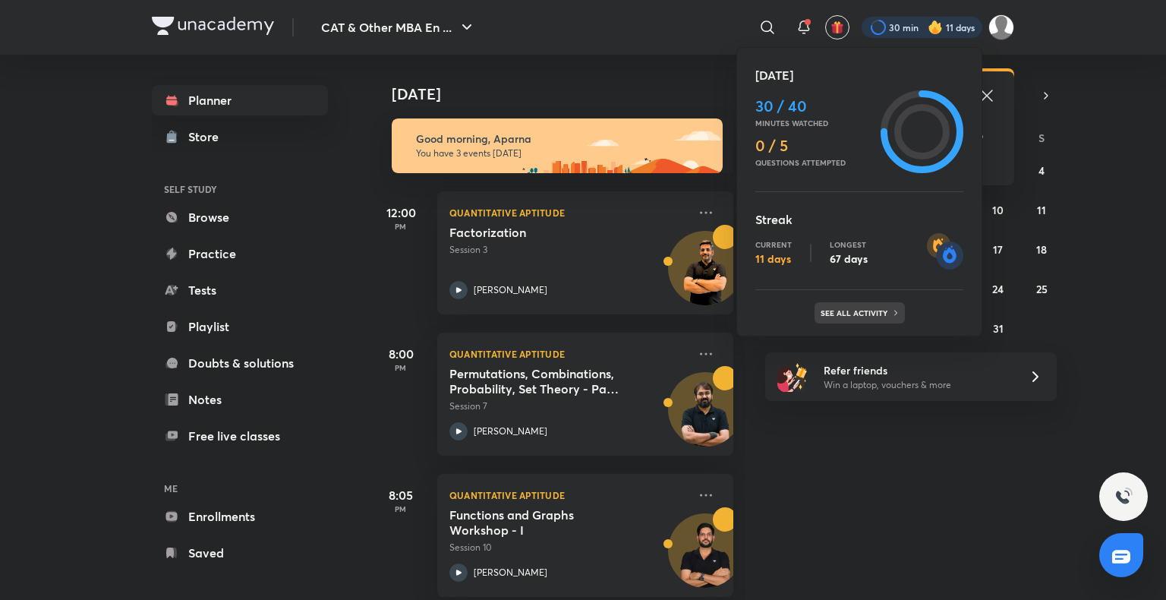
click at [884, 314] on p "See all activity" at bounding box center [856, 312] width 71 height 9
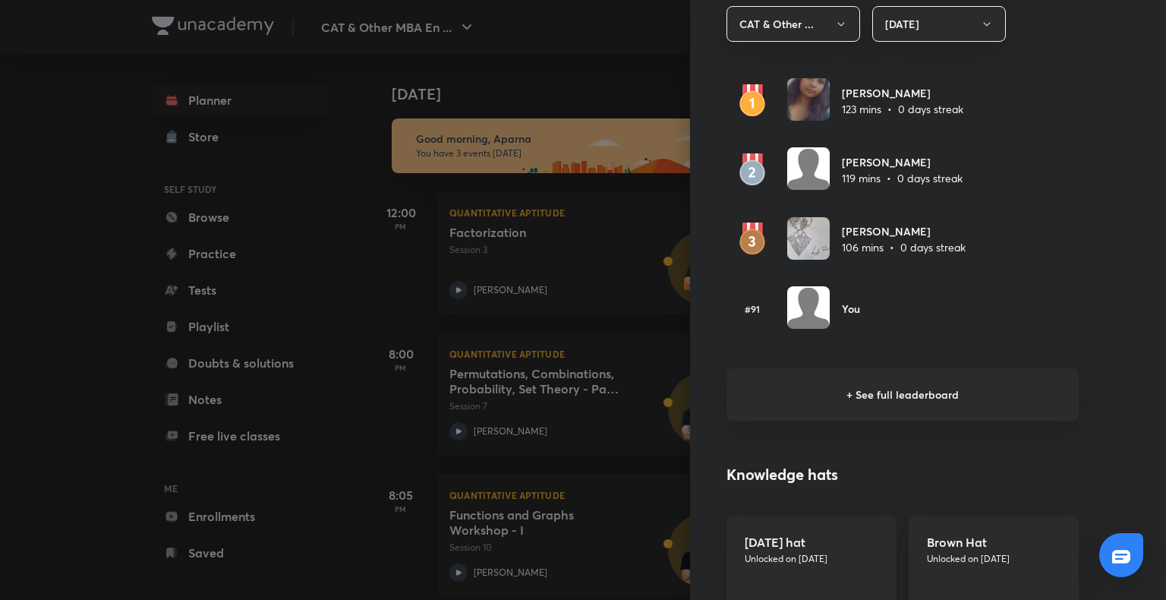
scroll to position [919, 0]
click at [869, 407] on h6 "+ See full leaderboard" at bounding box center [903, 396] width 352 height 52
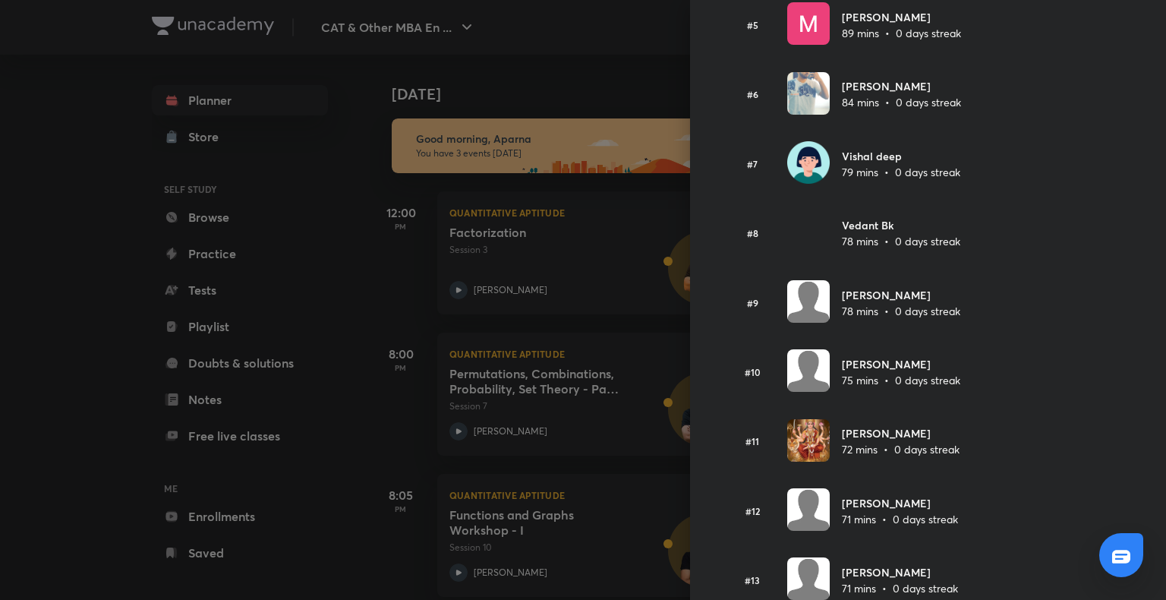
scroll to position [393, 0]
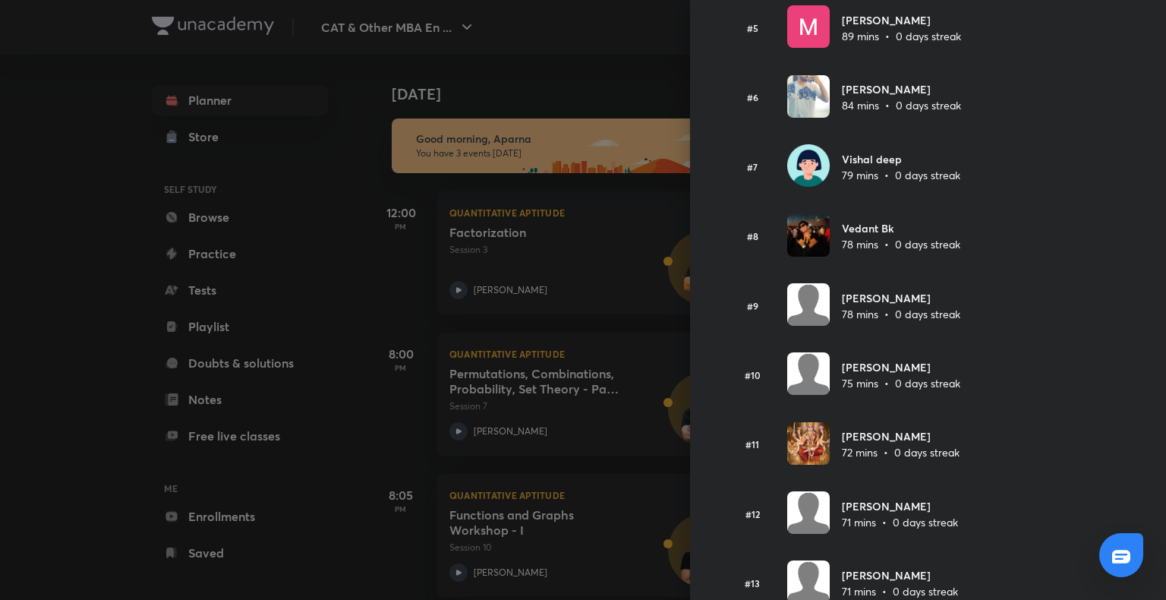
click at [868, 232] on h6 "Vedant Bk" at bounding box center [901, 228] width 118 height 16
click at [40, 288] on div at bounding box center [583, 300] width 1166 height 600
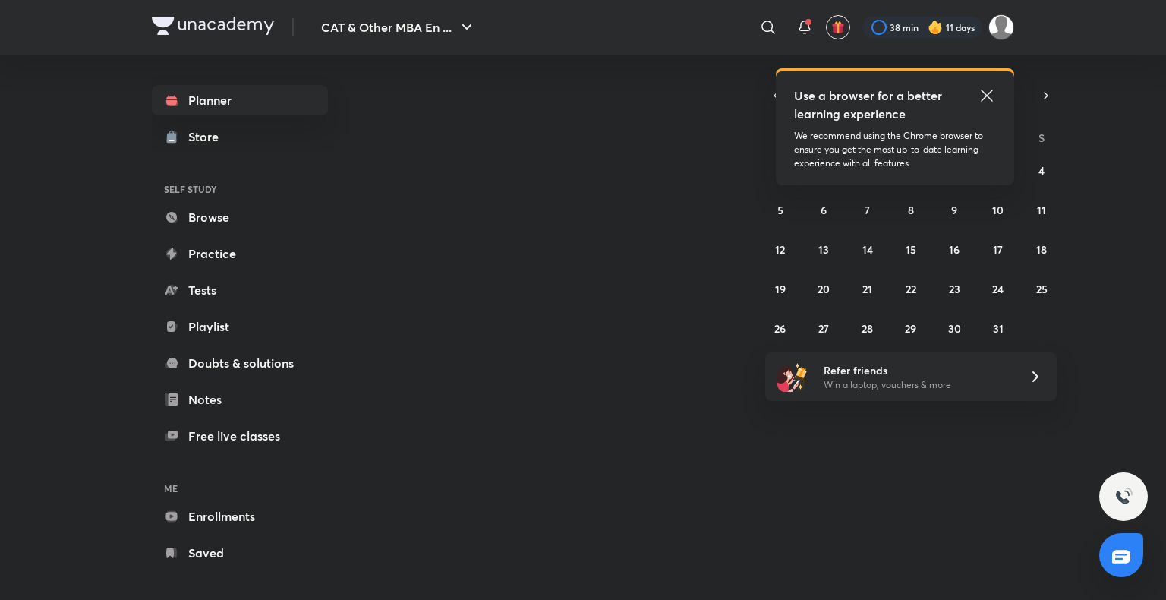
click at [907, 23] on div at bounding box center [922, 27] width 120 height 21
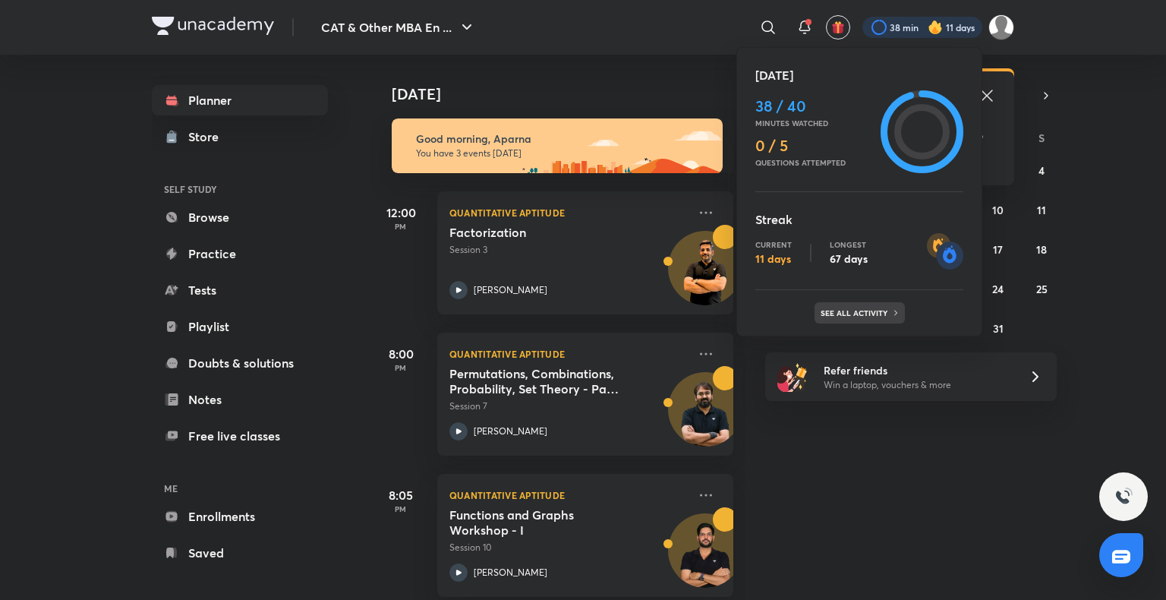
click at [843, 306] on div "See all activity" at bounding box center [860, 312] width 90 height 21
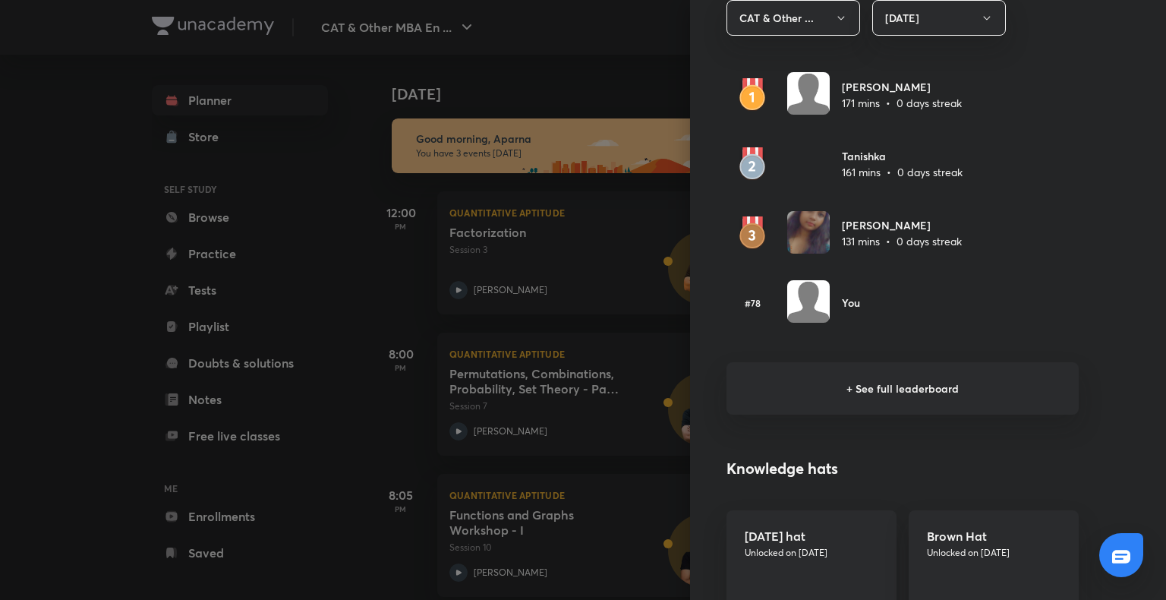
scroll to position [929, 0]
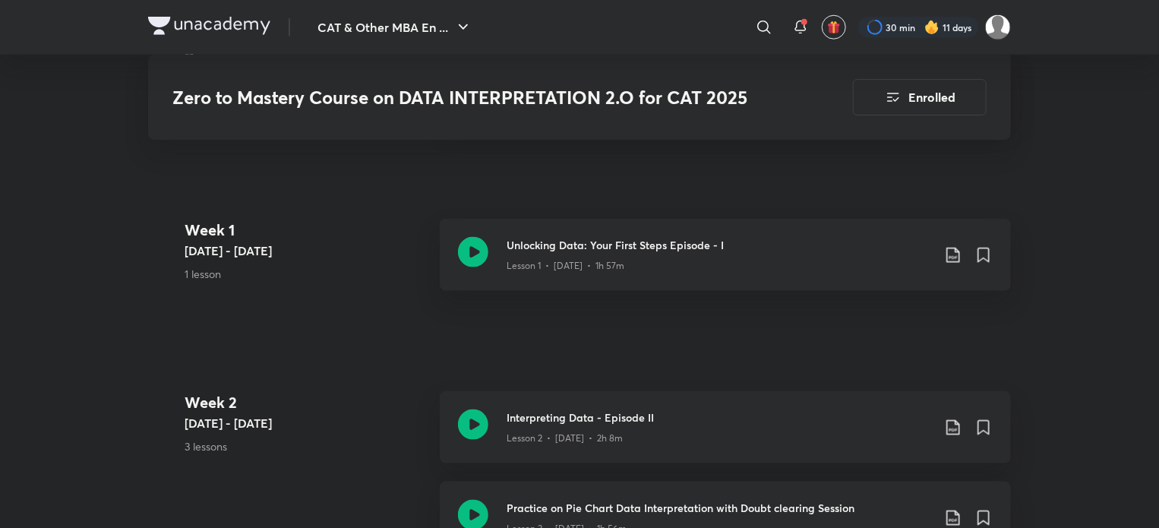
scroll to position [862, 0]
click at [471, 408] on icon at bounding box center [473, 423] width 30 height 30
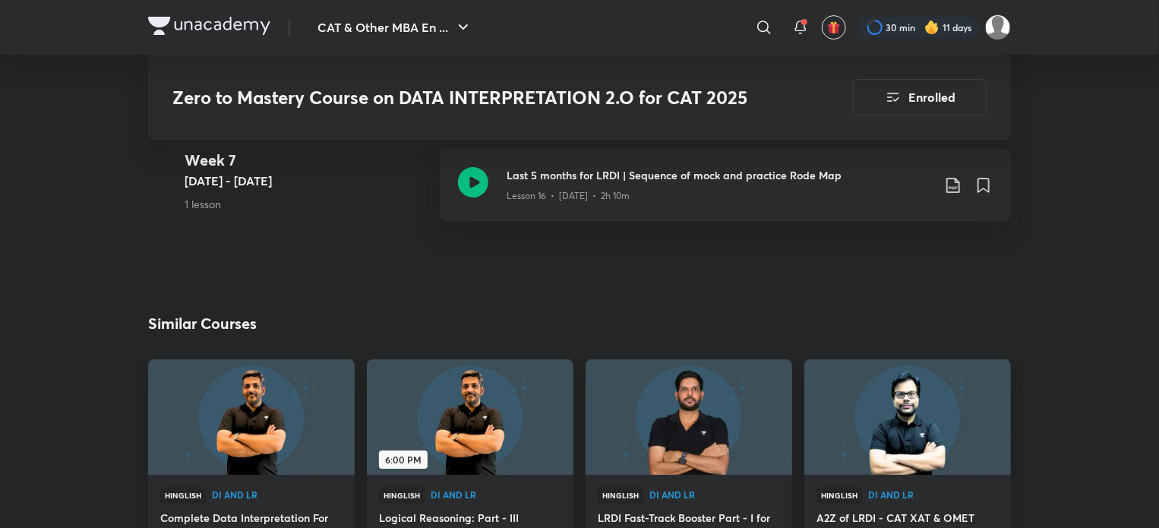
scroll to position [2047, 0]
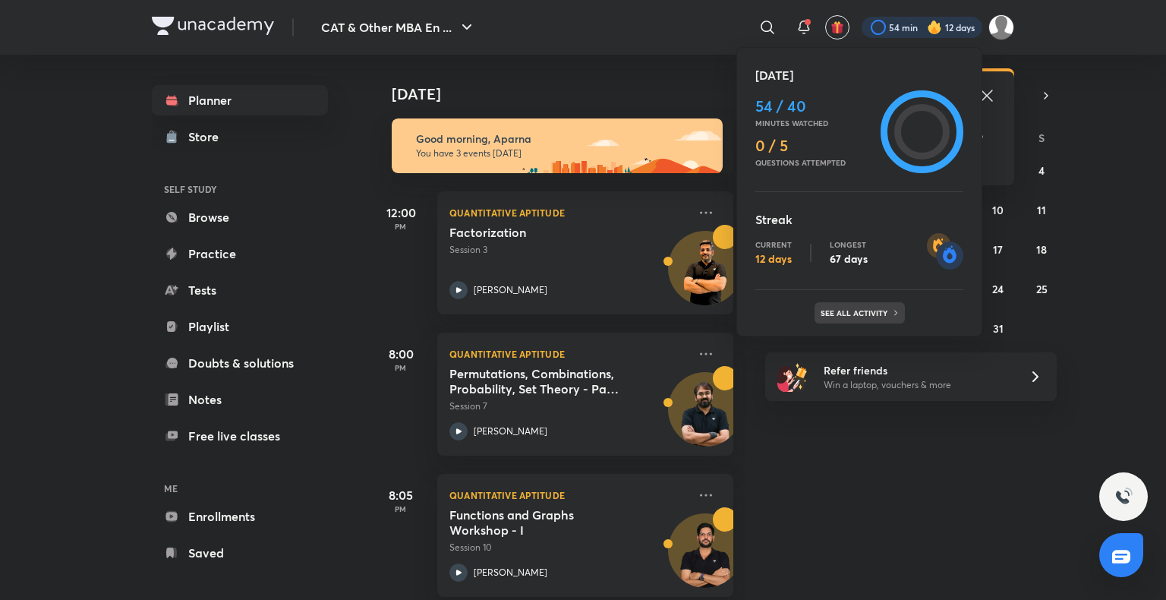
click at [887, 317] on div "See all activity" at bounding box center [860, 312] width 90 height 21
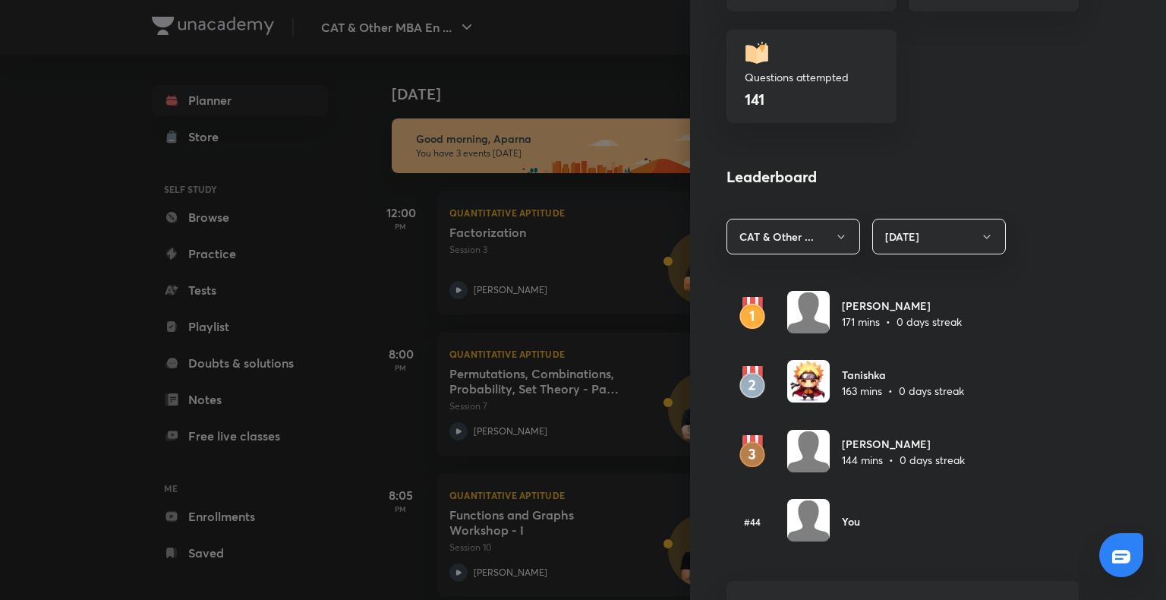
scroll to position [855, 0]
